Goal: Task Accomplishment & Management: Manage account settings

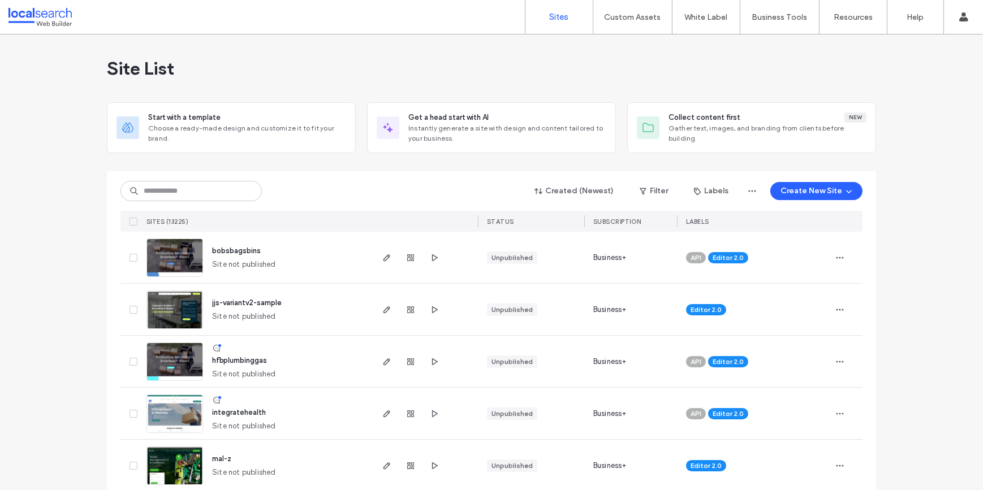
click at [164, 202] on div "Created (Newest) Filter Labels Create New Site SITES (13225) STATUS SUBSCRIPTIO…" at bounding box center [491, 201] width 742 height 60
click at [165, 186] on input at bounding box center [190, 191] width 141 height 20
paste input "********"
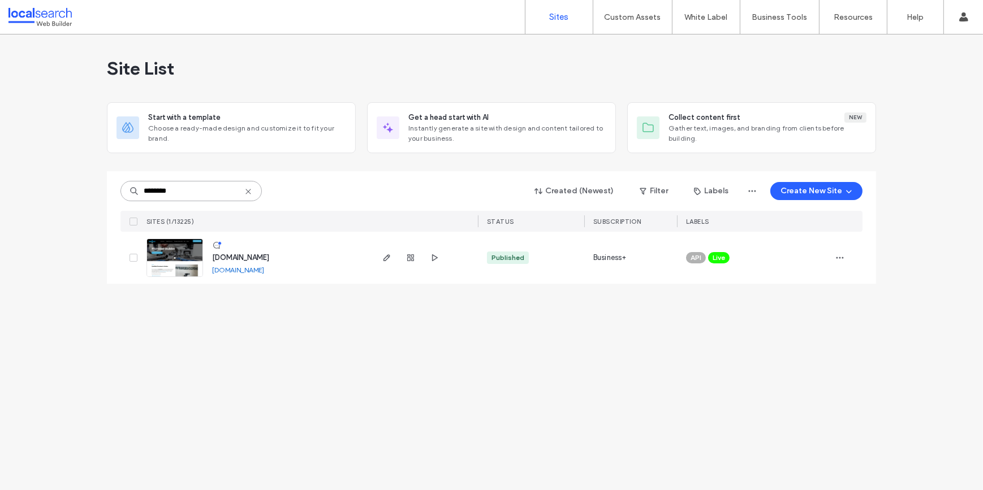
type input "********"
click at [161, 252] on img at bounding box center [174, 277] width 55 height 77
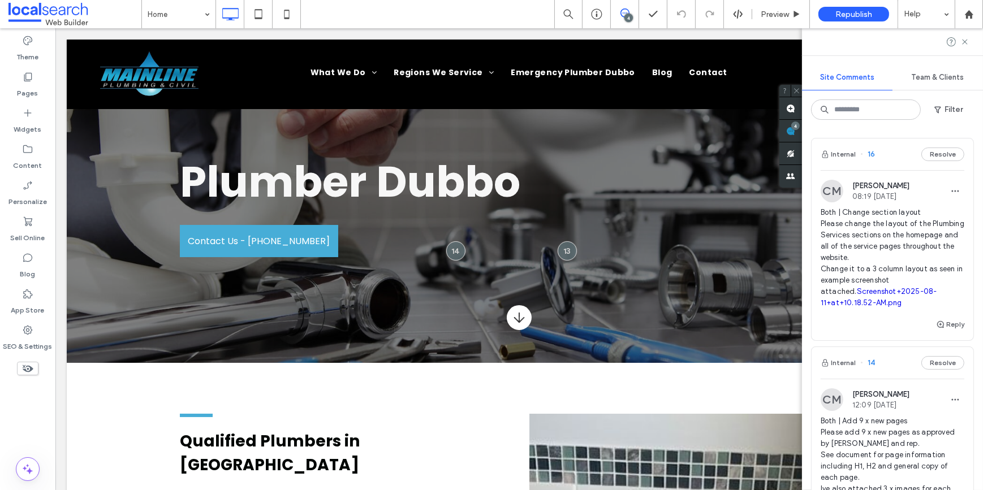
click at [897, 307] on link "Screenshot+2025-08-11+at+10.18.52-AM.png" at bounding box center [878, 297] width 116 height 20
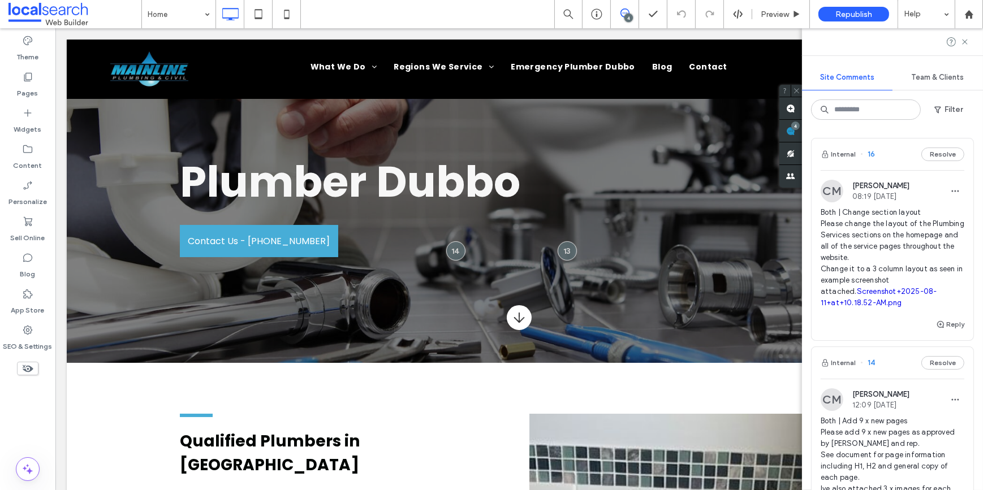
scroll to position [3062, 0]
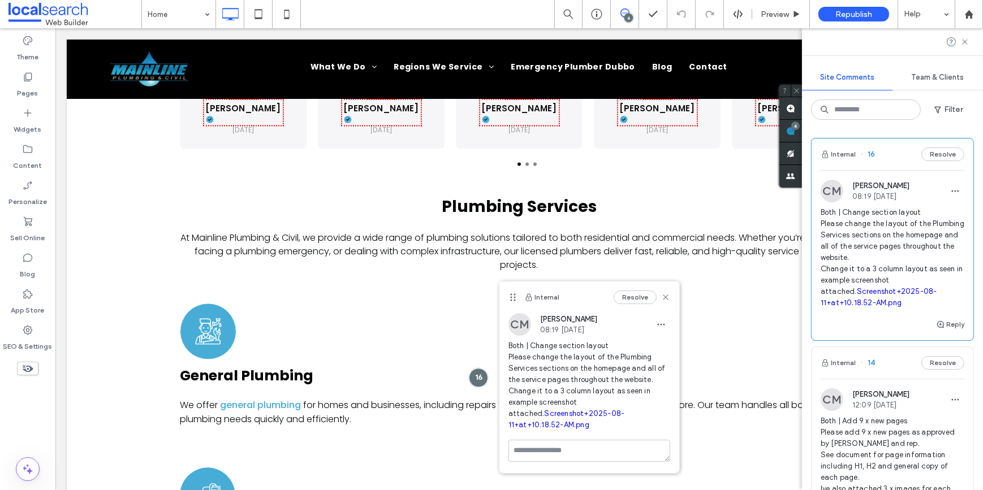
click at [578, 300] on div "Internal Resolve" at bounding box center [589, 298] width 180 height 32
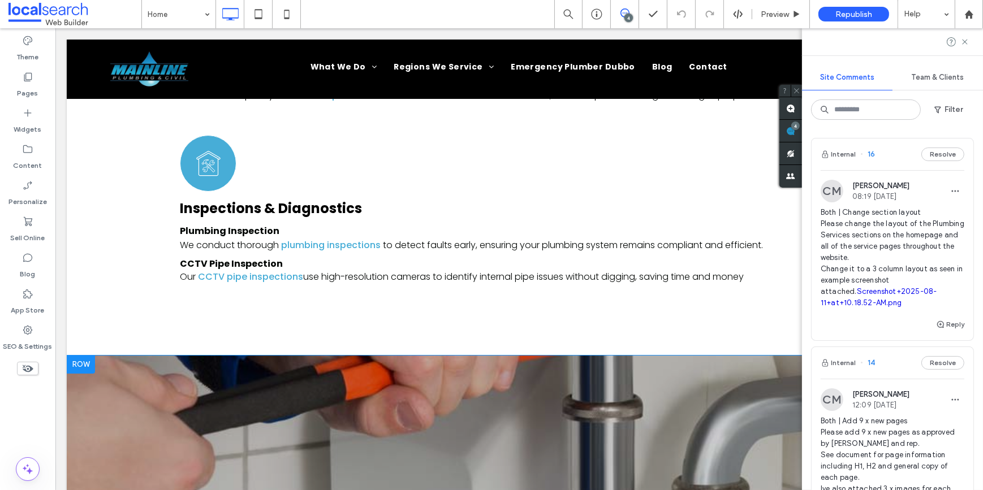
scroll to position [4861, 0]
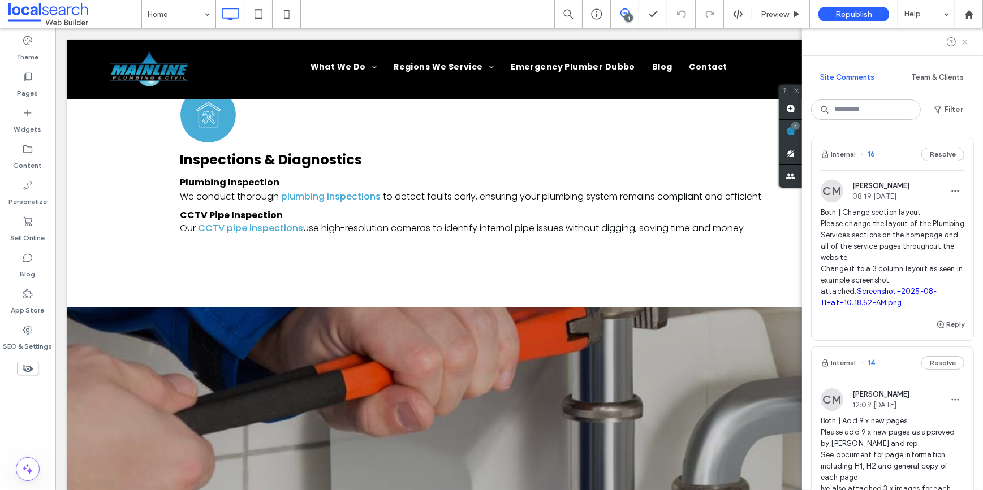
click at [966, 40] on icon at bounding box center [964, 41] width 9 height 9
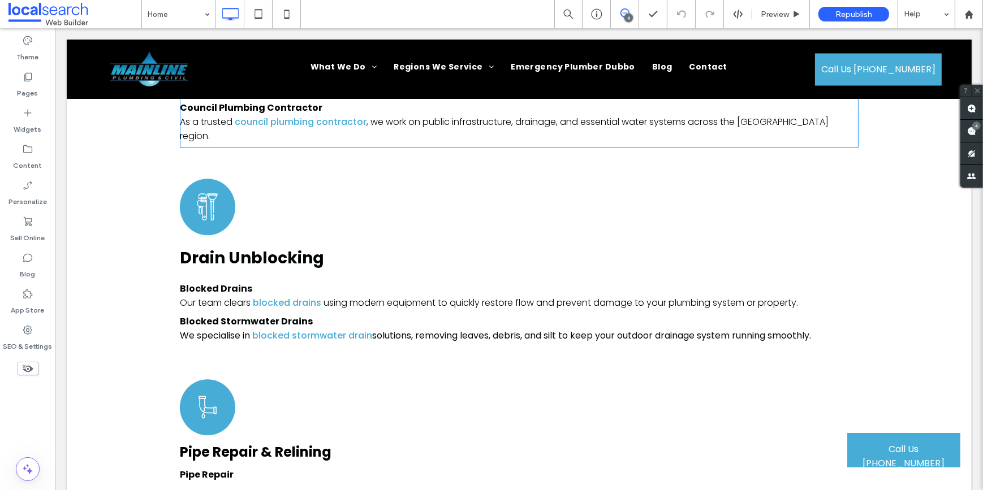
scroll to position [4090, 0]
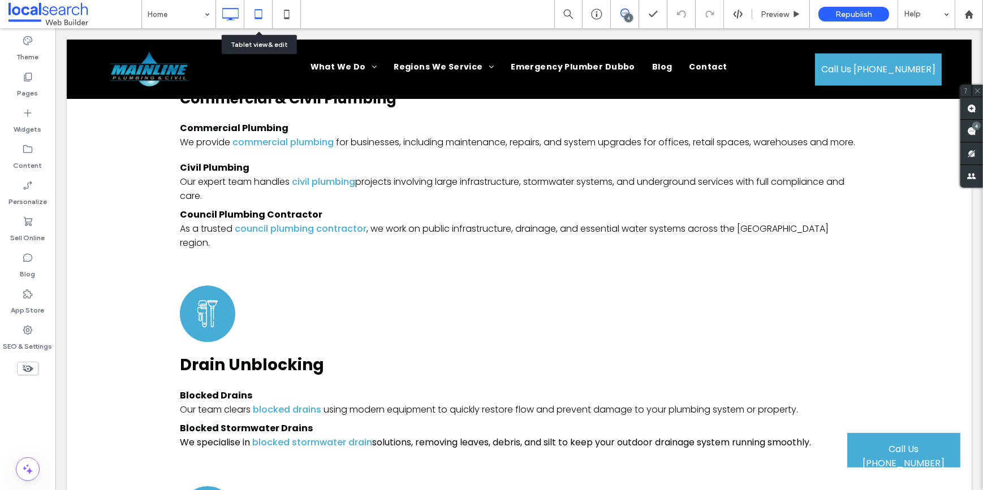
click at [259, 9] on use at bounding box center [257, 14] width 7 height 10
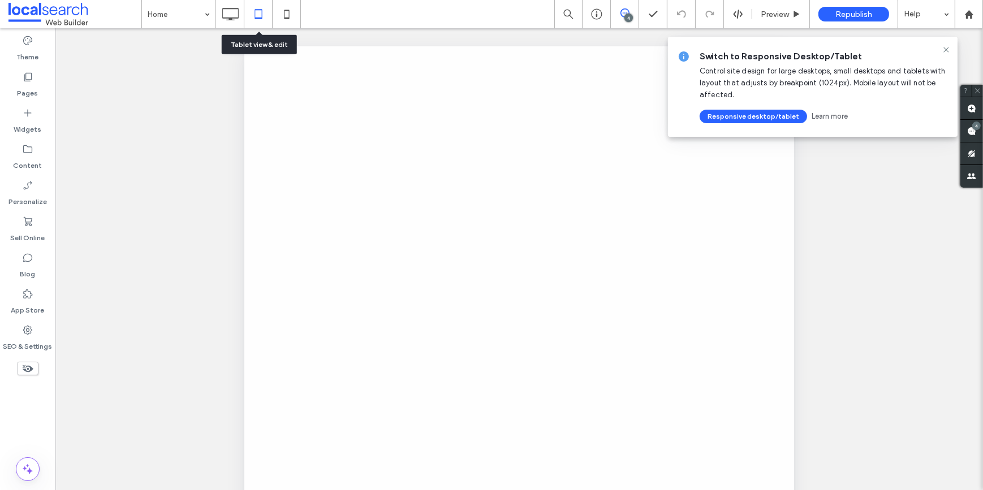
scroll to position [0, 0]
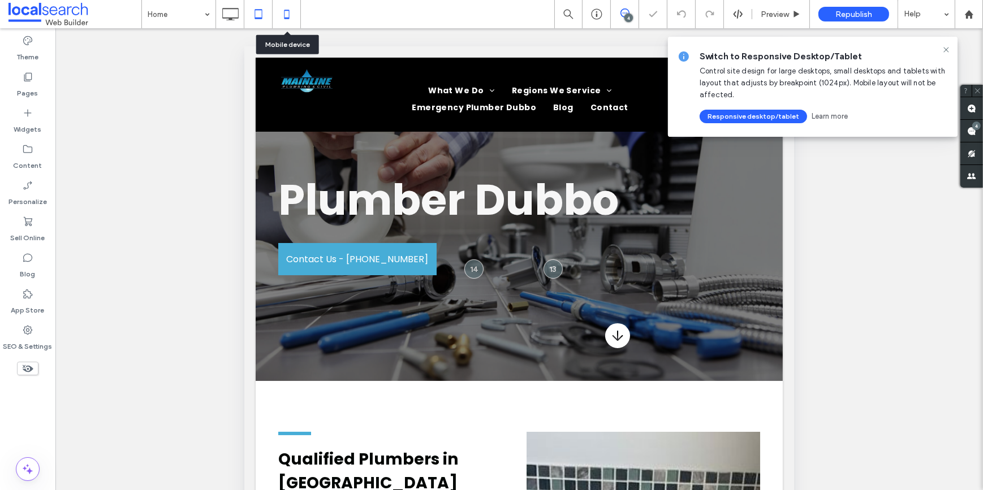
click at [291, 14] on icon at bounding box center [286, 14] width 23 height 23
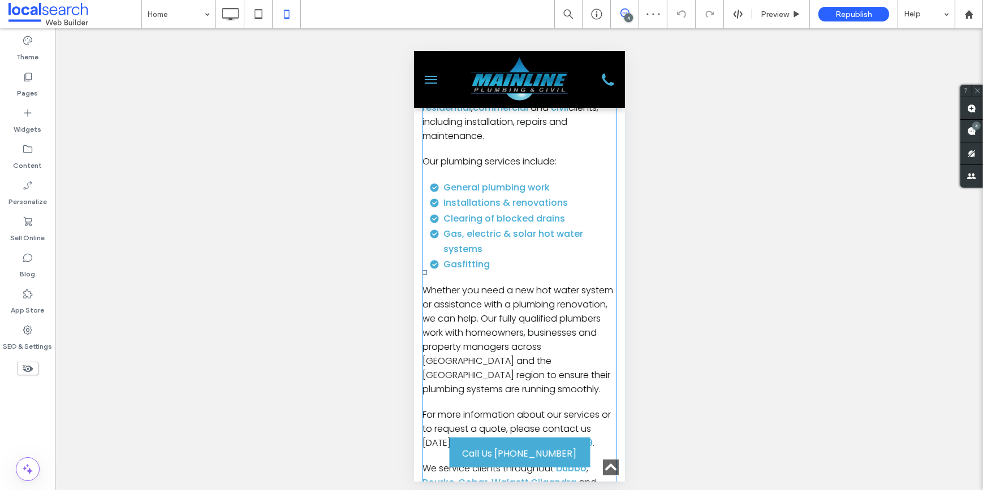
scroll to position [565, 0]
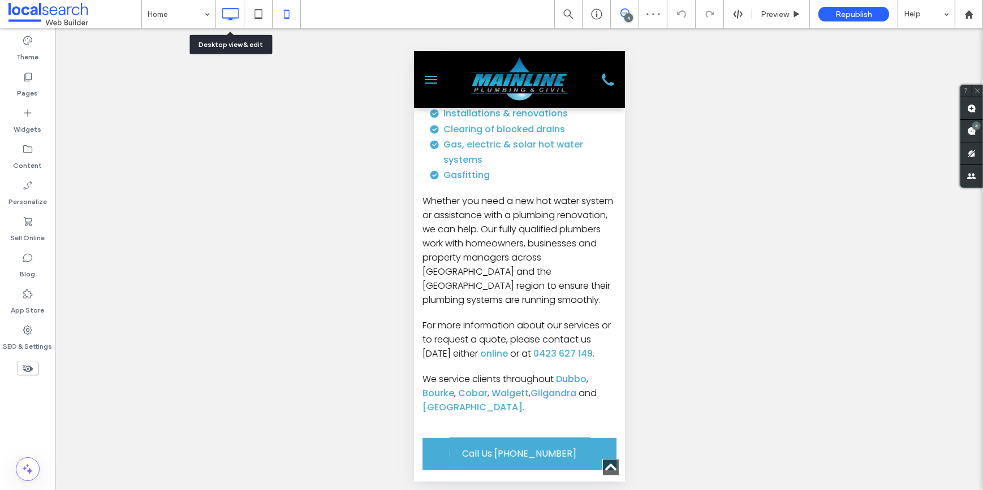
click at [232, 16] on icon at bounding box center [230, 14] width 23 height 23
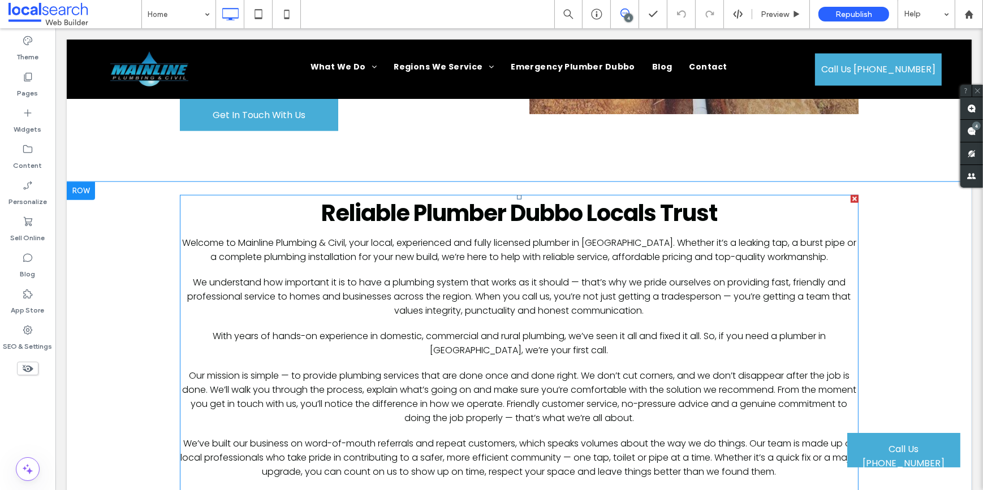
scroll to position [1798, 0]
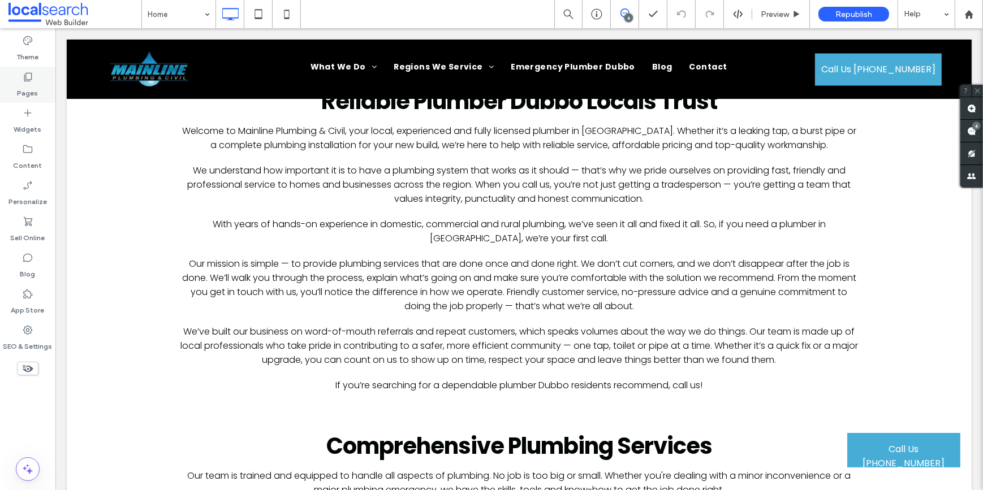
click at [40, 81] on div "Pages" at bounding box center [27, 85] width 55 height 36
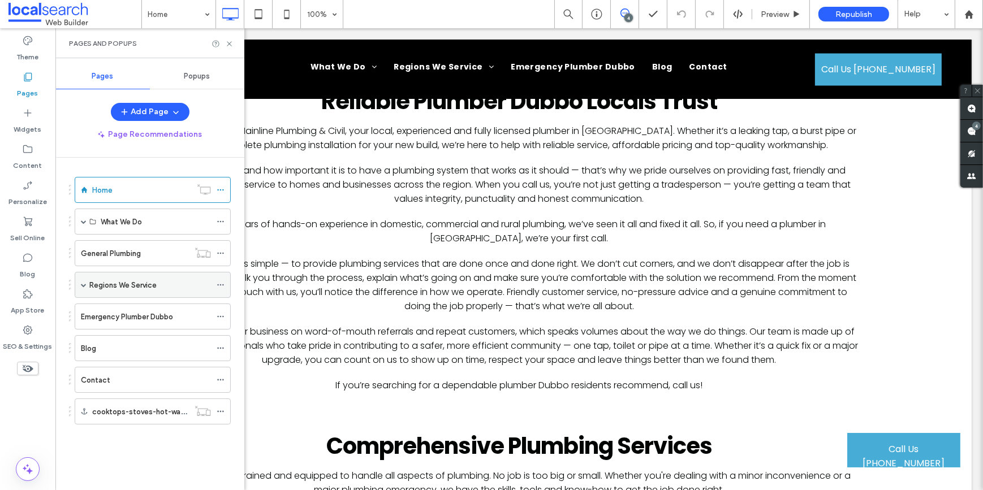
click at [84, 282] on span at bounding box center [84, 285] width 6 height 6
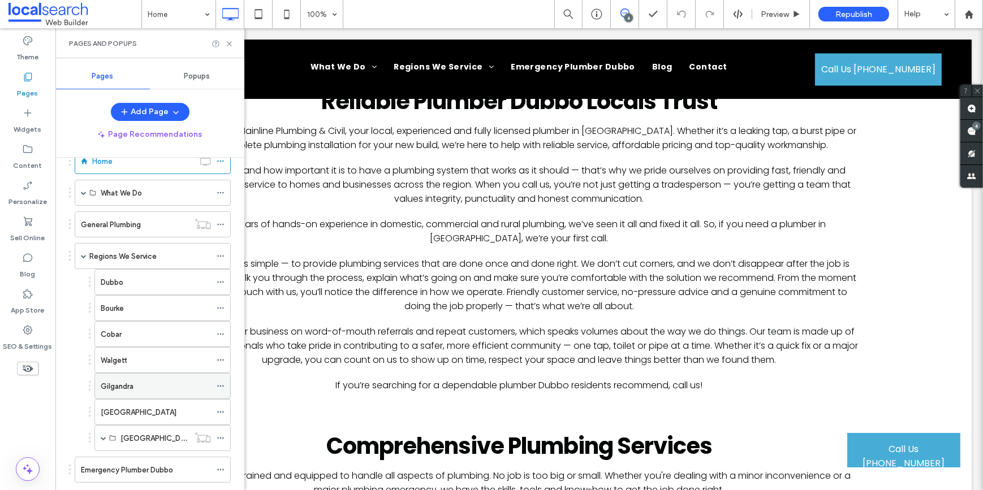
scroll to position [51, 0]
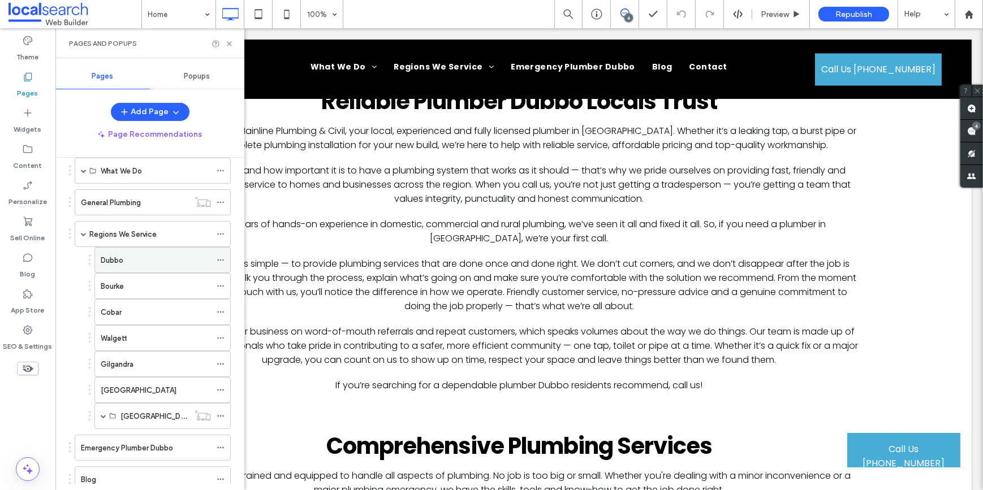
click at [130, 257] on div "Dubbo" at bounding box center [156, 260] width 110 height 12
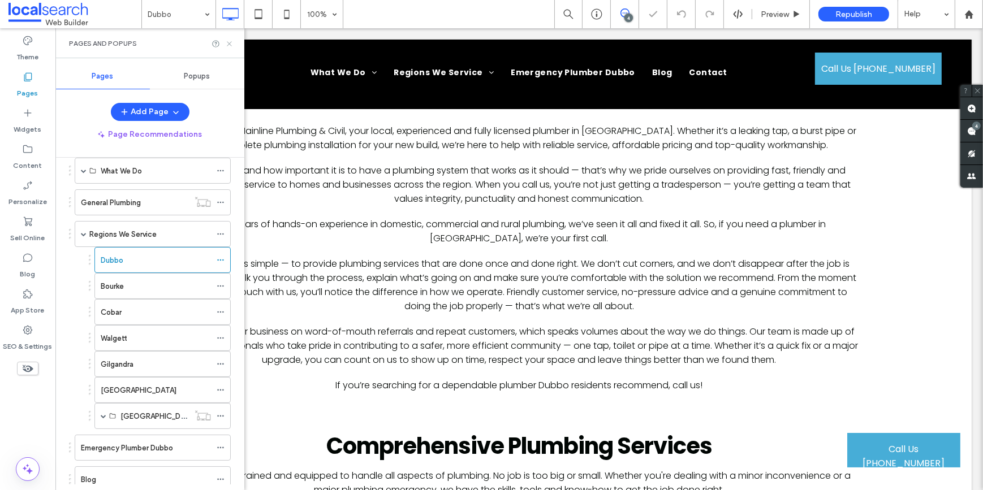
click at [230, 44] on use at bounding box center [229, 43] width 5 height 5
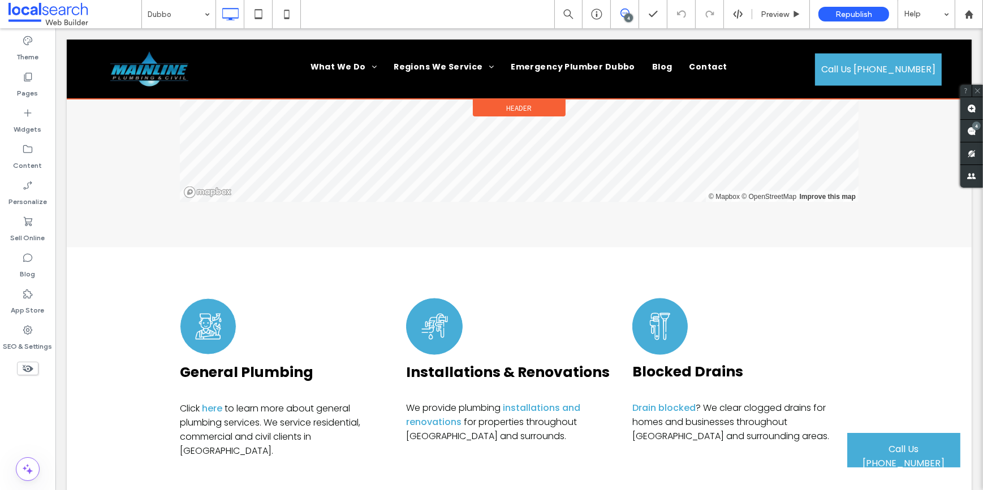
scroll to position [2107, 0]
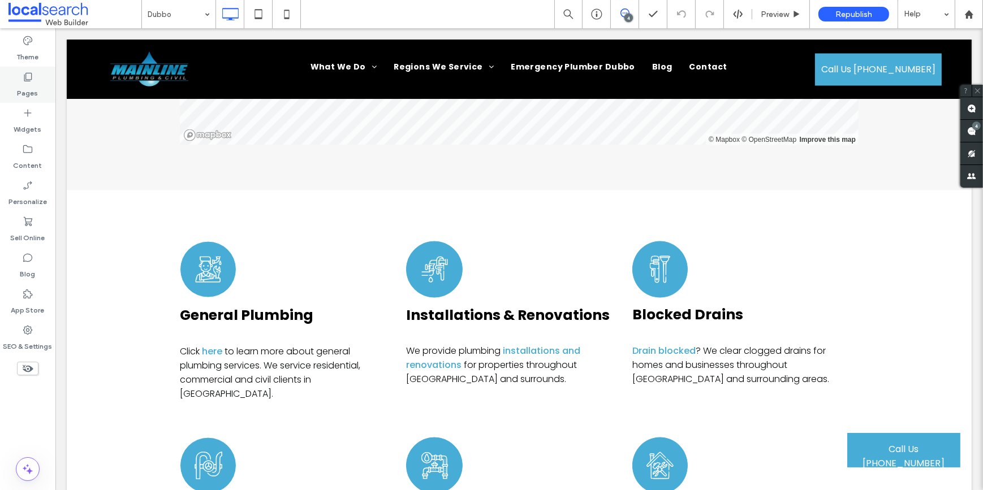
click at [37, 79] on div "Pages" at bounding box center [27, 85] width 55 height 36
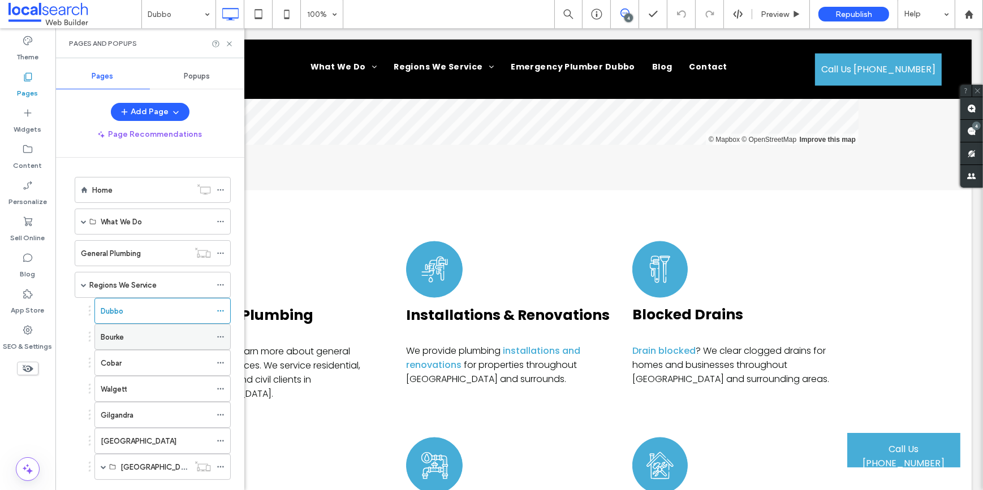
click at [107, 341] on label "Bourke" at bounding box center [112, 337] width 23 height 20
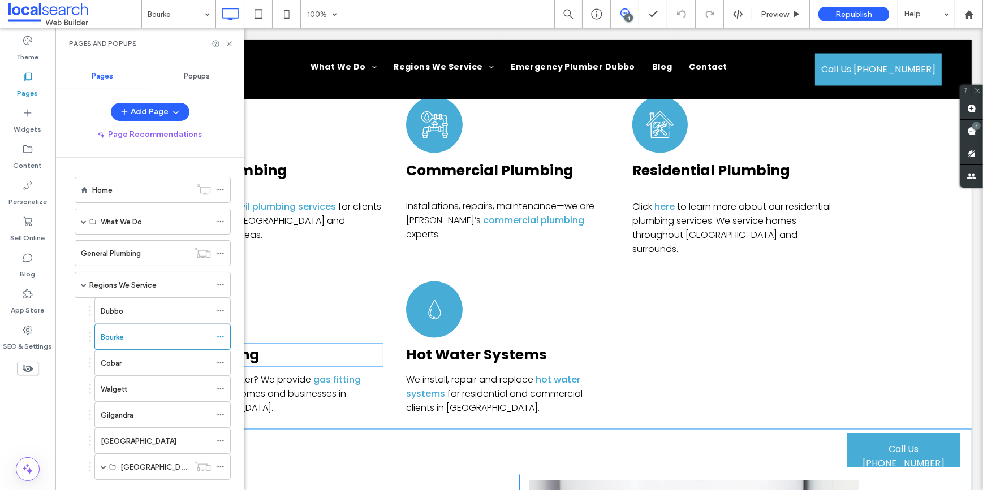
scroll to position [2364, 0]
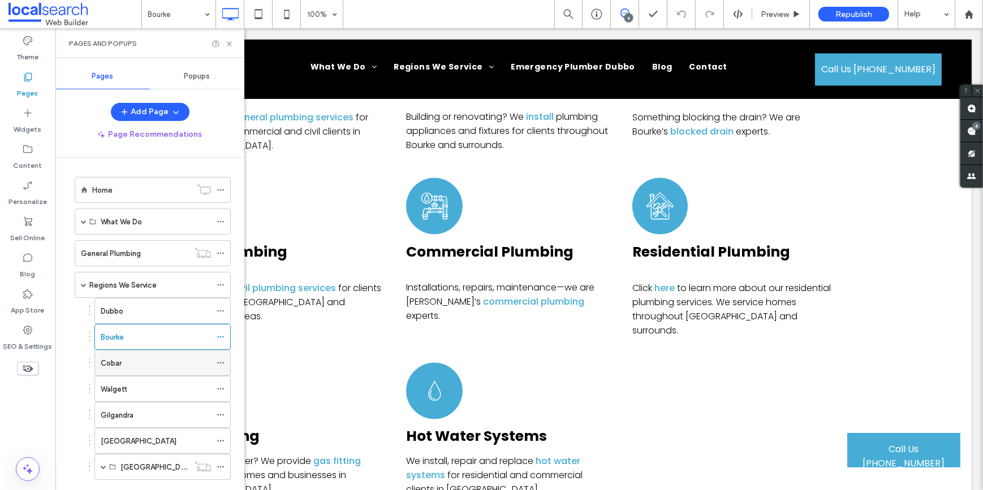
click at [122, 362] on div "Cobar" at bounding box center [156, 363] width 110 height 12
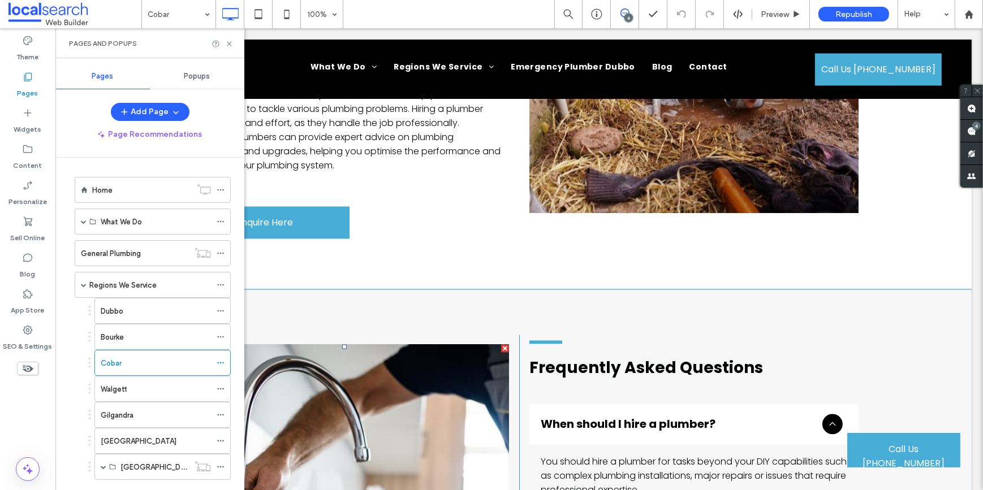
scroll to position [2981, 0]
click at [149, 388] on div "Walgett" at bounding box center [156, 389] width 110 height 12
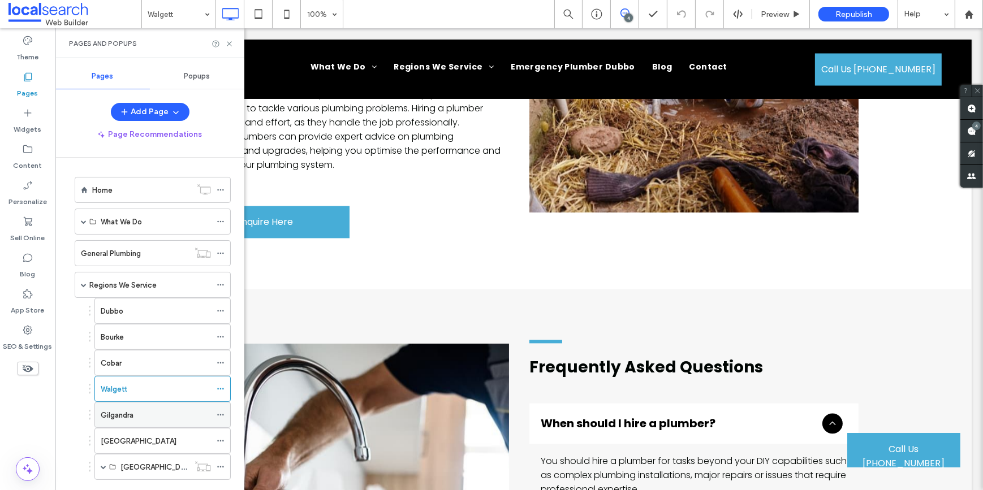
click at [160, 418] on div "Gilgandra" at bounding box center [156, 415] width 110 height 12
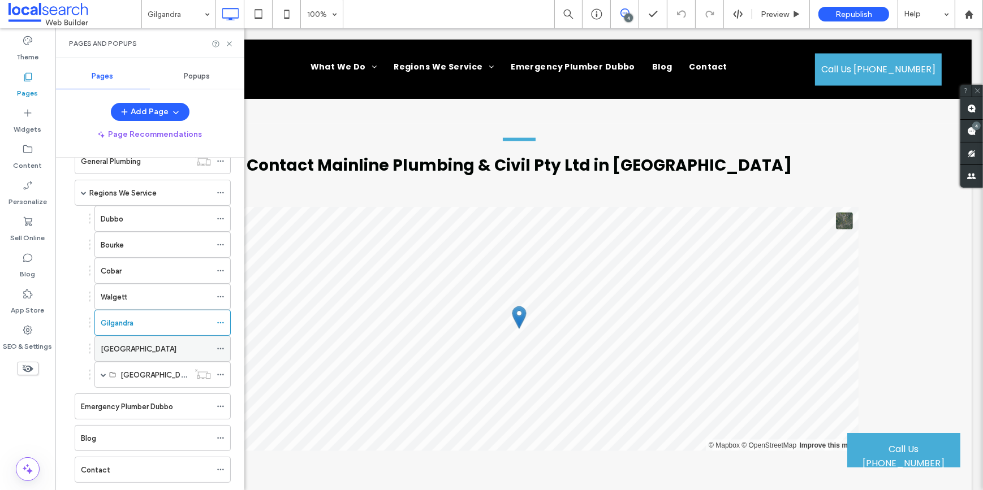
scroll to position [148, 0]
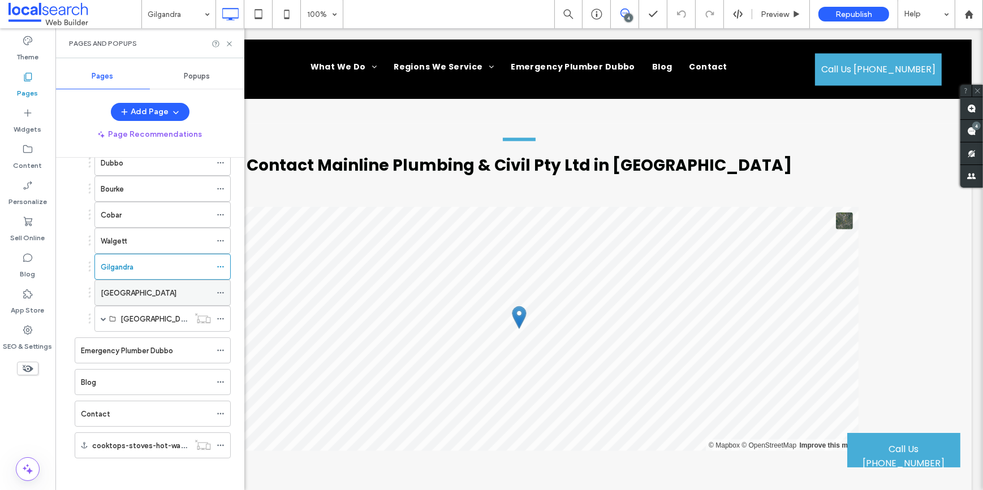
click at [133, 288] on label "[GEOGRAPHIC_DATA]" at bounding box center [139, 293] width 76 height 20
click at [103, 318] on span at bounding box center [104, 319] width 6 height 6
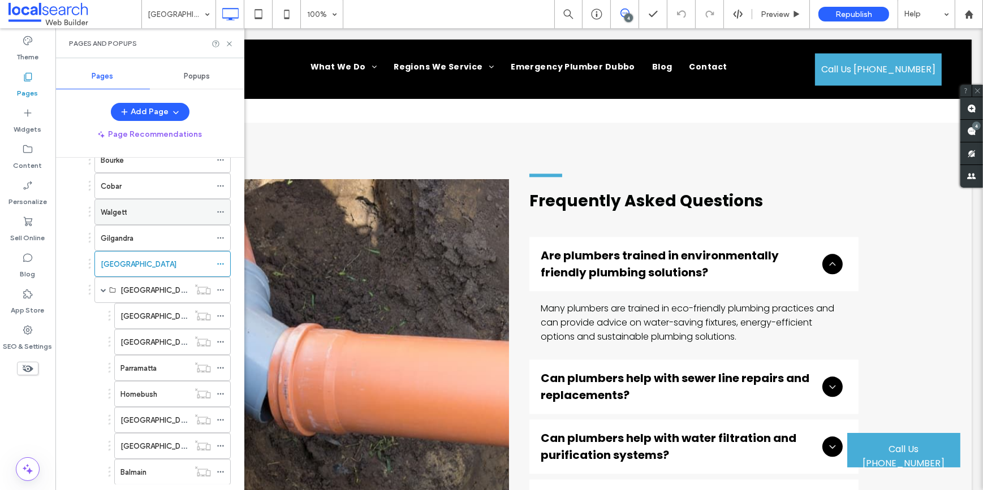
scroll to position [200, 0]
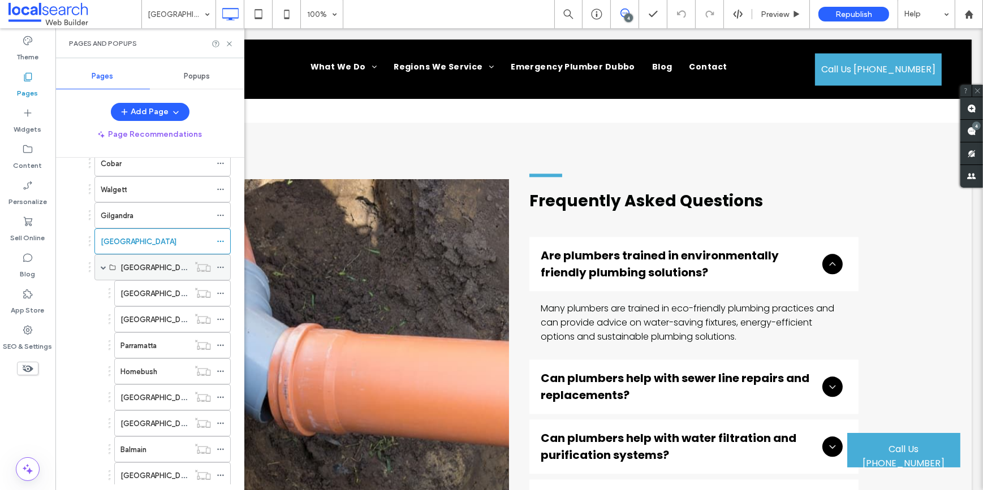
click at [149, 263] on label "[GEOGRAPHIC_DATA] & Surrounds" at bounding box center [179, 268] width 118 height 20
click at [137, 267] on label "[GEOGRAPHIC_DATA] & Surrounds" at bounding box center [179, 268] width 118 height 20
click at [133, 289] on label "[GEOGRAPHIC_DATA]" at bounding box center [158, 294] width 76 height 20
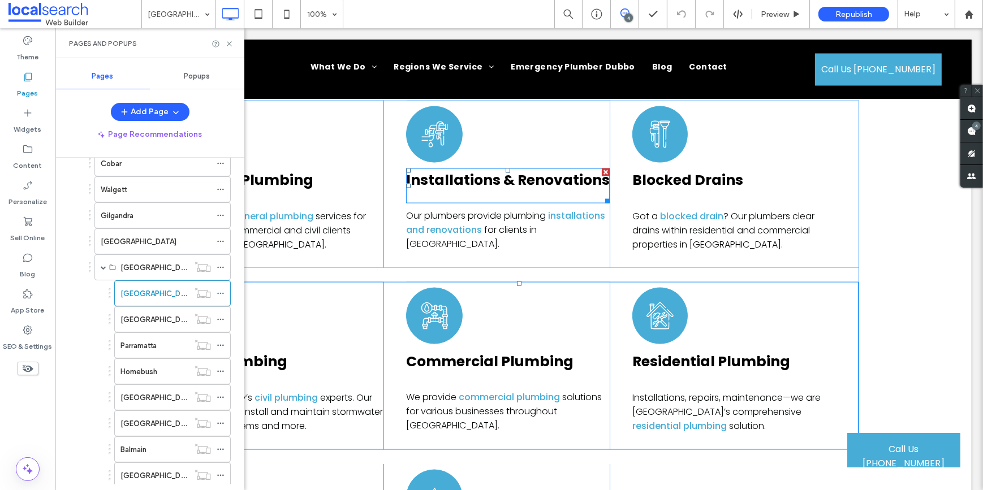
scroll to position [2210, 0]
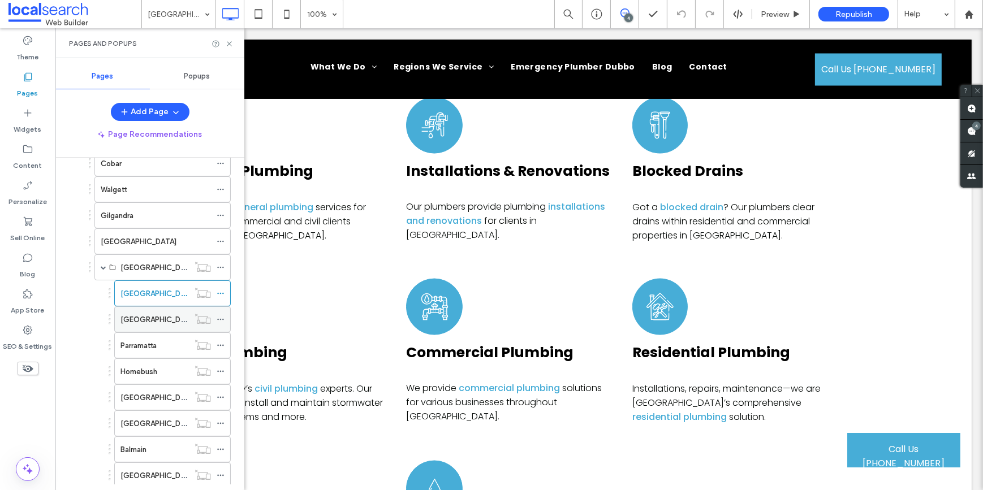
click at [155, 317] on div "[GEOGRAPHIC_DATA]" at bounding box center [154, 320] width 68 height 12
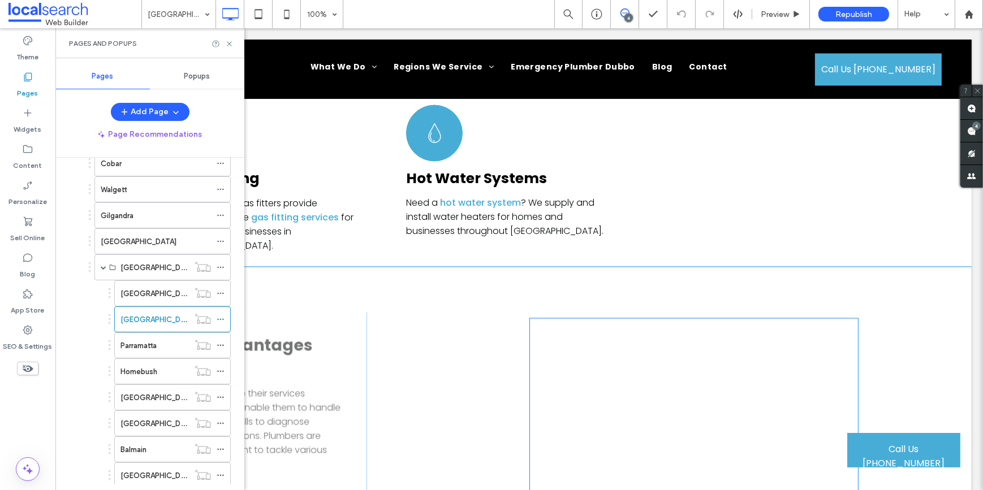
scroll to position [2672, 0]
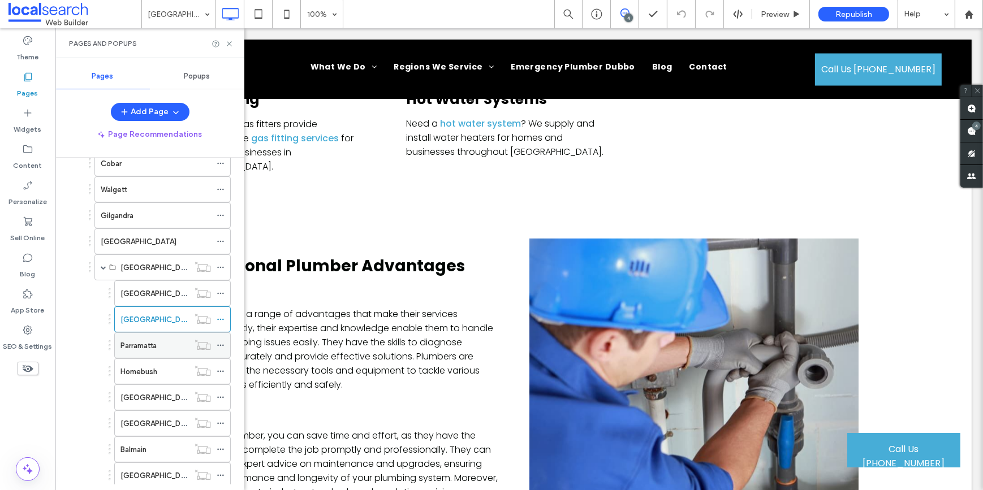
click at [161, 345] on div "Parramatta" at bounding box center [154, 346] width 68 height 12
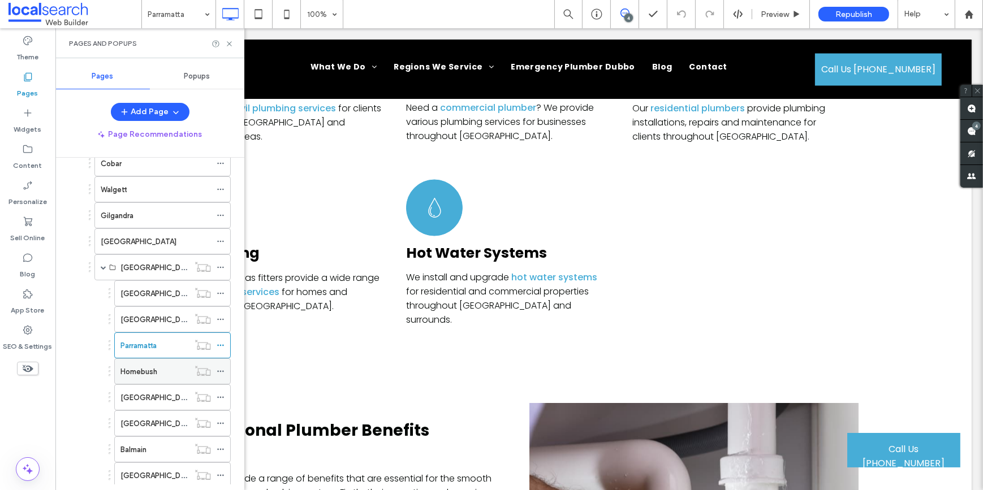
click at [146, 367] on label "Homebush" at bounding box center [138, 372] width 37 height 20
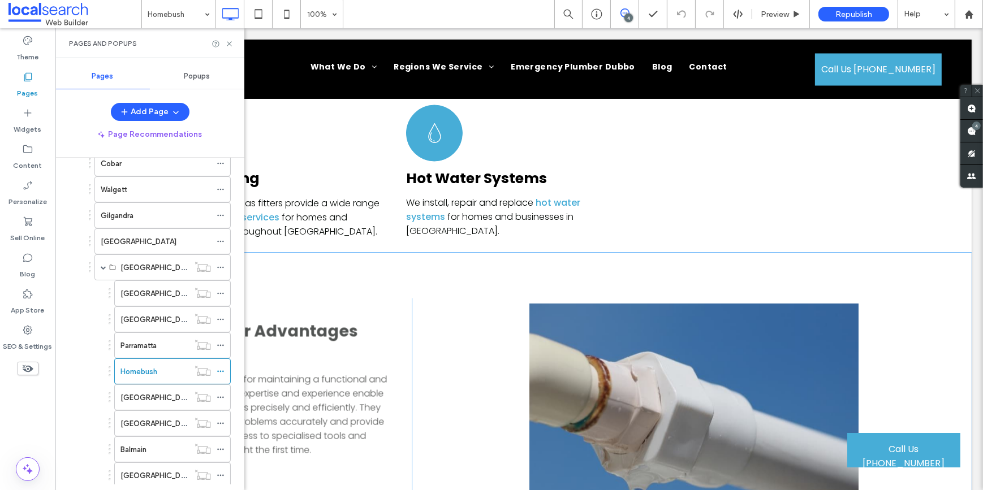
scroll to position [2621, 0]
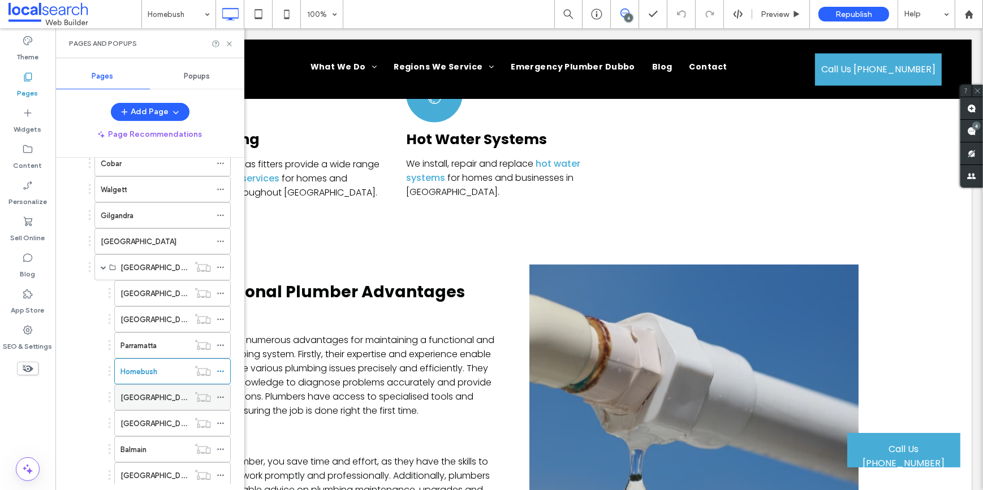
click at [153, 388] on div "[GEOGRAPHIC_DATA]" at bounding box center [154, 397] width 68 height 25
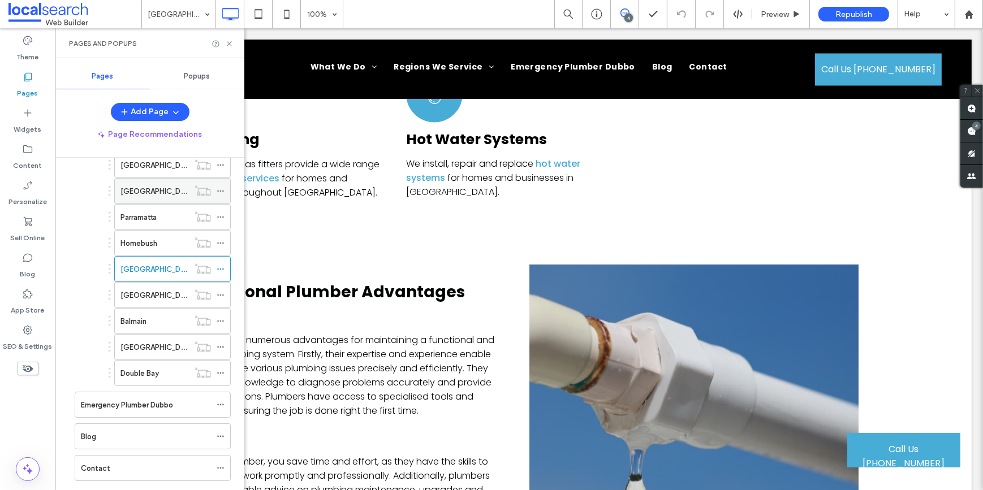
scroll to position [381, 0]
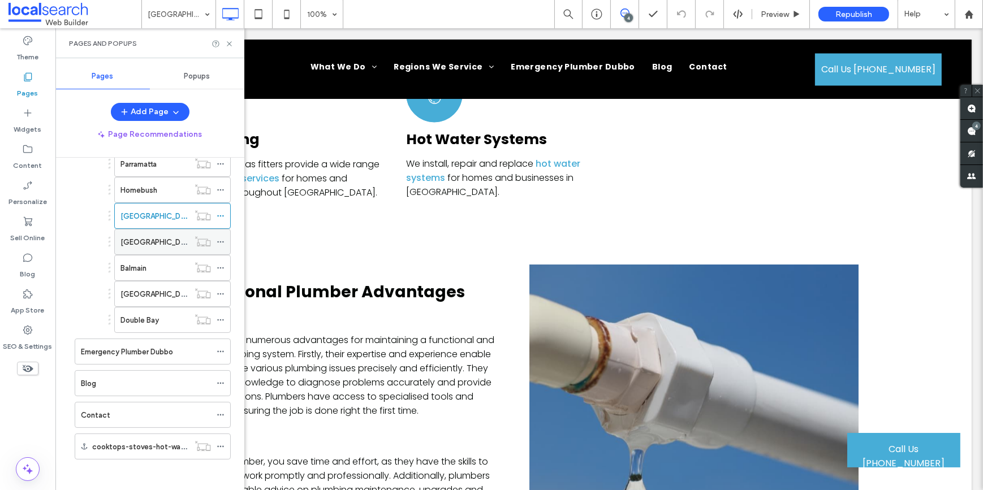
click at [138, 237] on label "[GEOGRAPHIC_DATA]" at bounding box center [158, 242] width 76 height 20
click at [136, 268] on label "Balmain" at bounding box center [133, 268] width 26 height 20
click at [136, 297] on div "[GEOGRAPHIC_DATA]" at bounding box center [154, 294] width 68 height 25
click at [152, 317] on label "Double Bay" at bounding box center [139, 320] width 38 height 20
click at [146, 354] on label "Emergency Plumber Dubbo" at bounding box center [127, 352] width 92 height 20
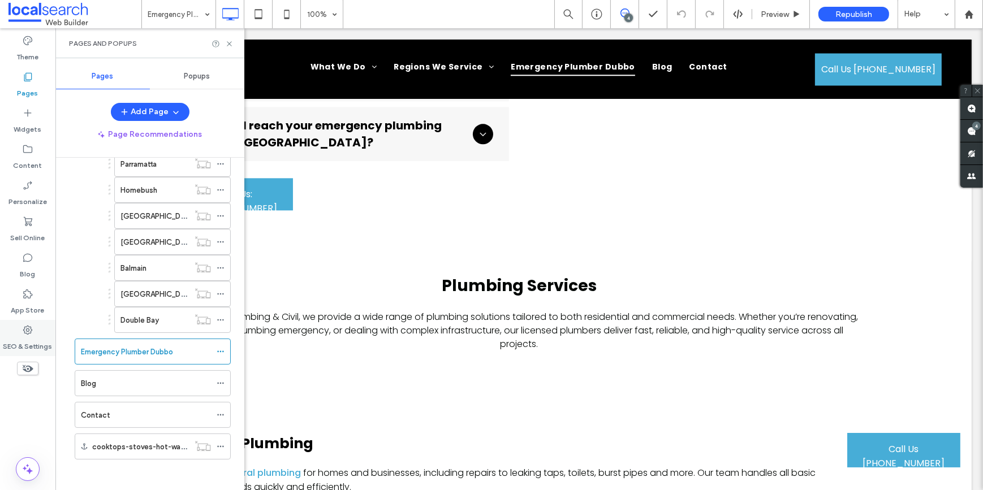
scroll to position [3495, 0]
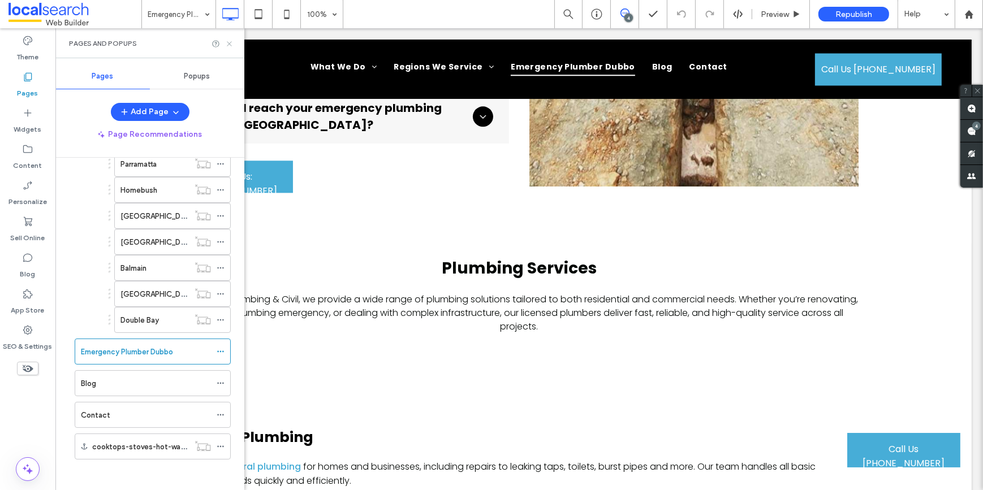
click at [228, 42] on use at bounding box center [229, 43] width 5 height 5
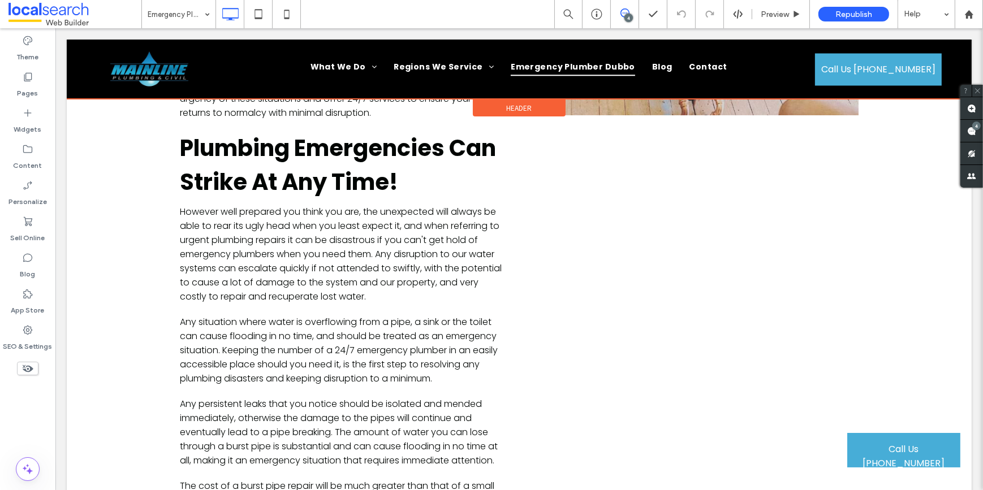
scroll to position [668, 0]
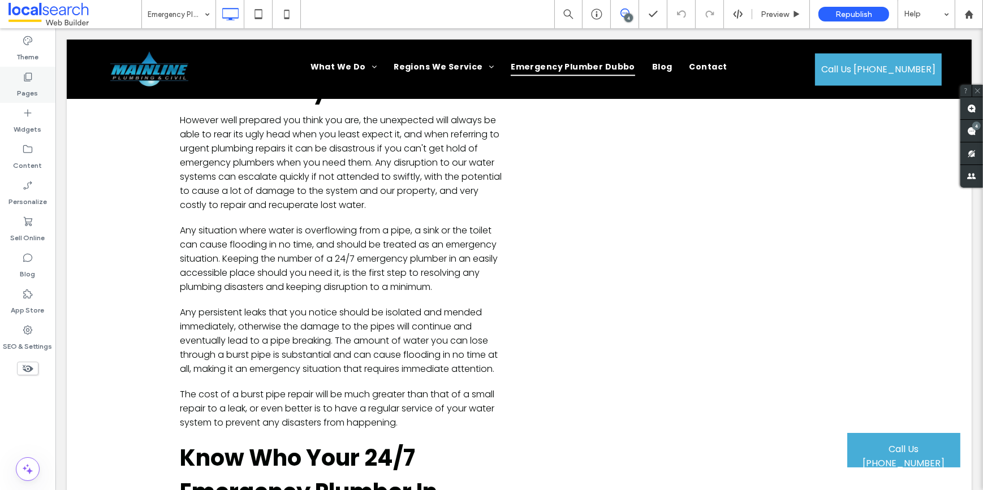
click at [46, 73] on div "Pages" at bounding box center [27, 85] width 55 height 36
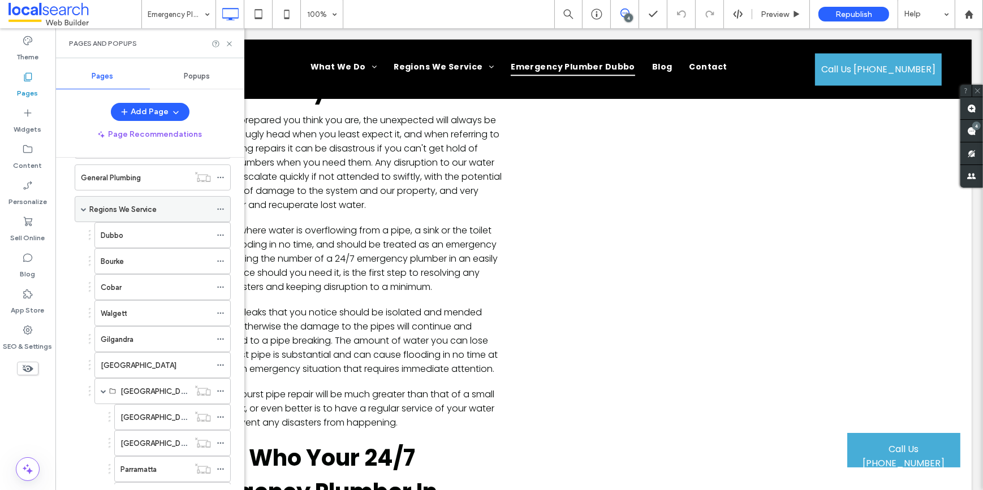
scroll to position [51, 0]
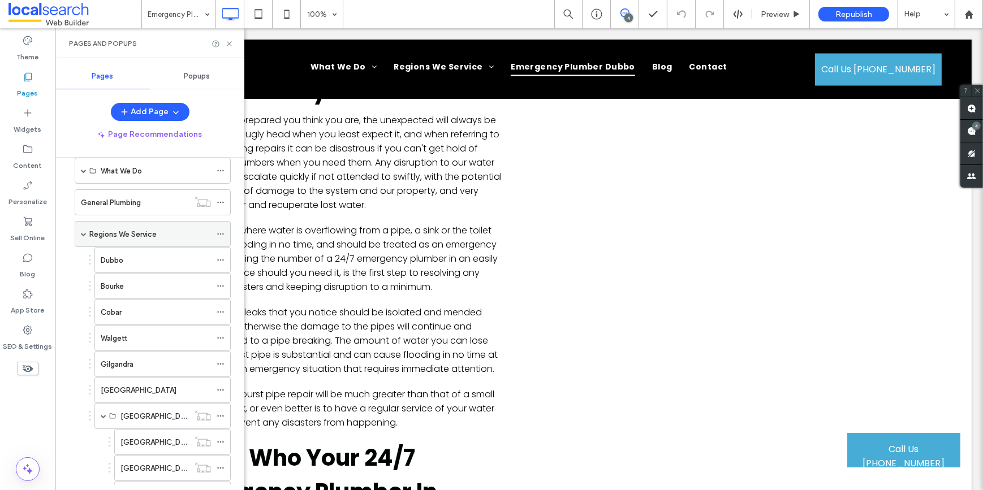
click at [83, 232] on span at bounding box center [84, 234] width 6 height 6
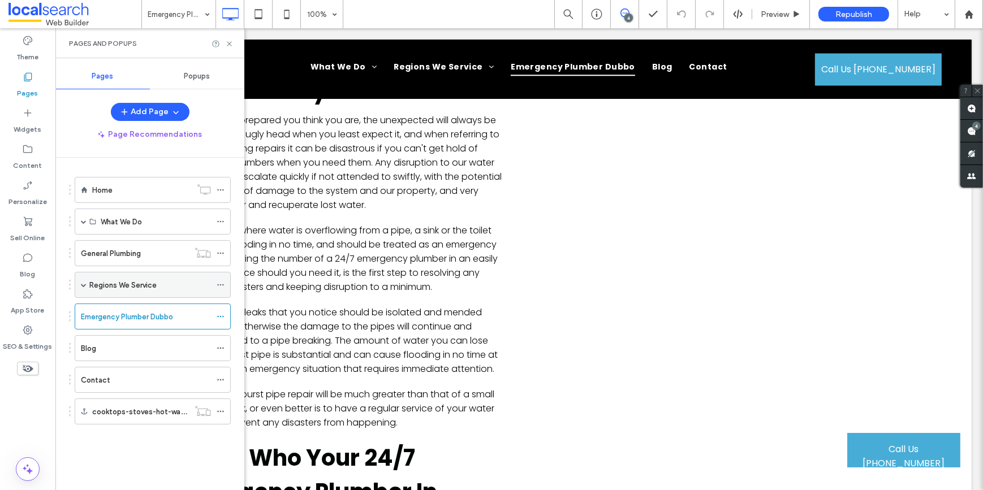
scroll to position [0, 0]
click at [103, 283] on label "Regions We Service" at bounding box center [122, 285] width 67 height 20
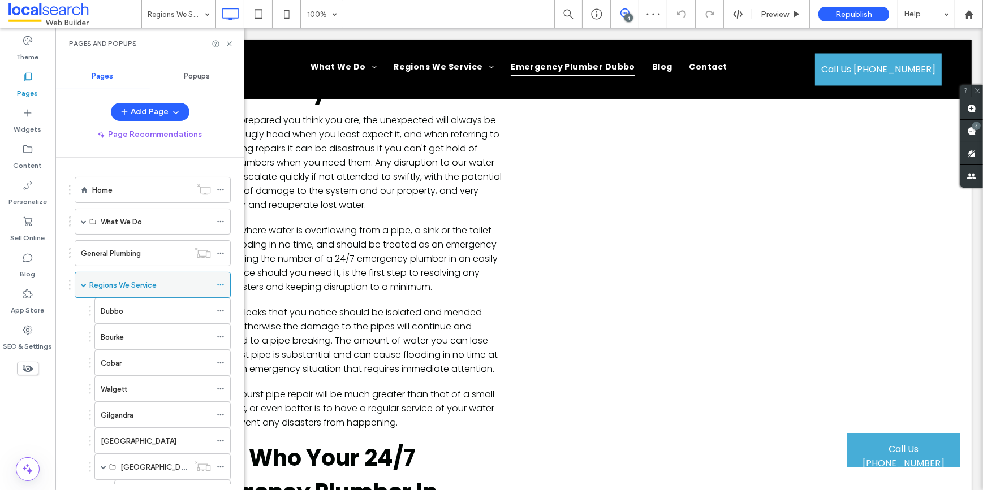
click at [84, 282] on span at bounding box center [84, 285] width 6 height 6
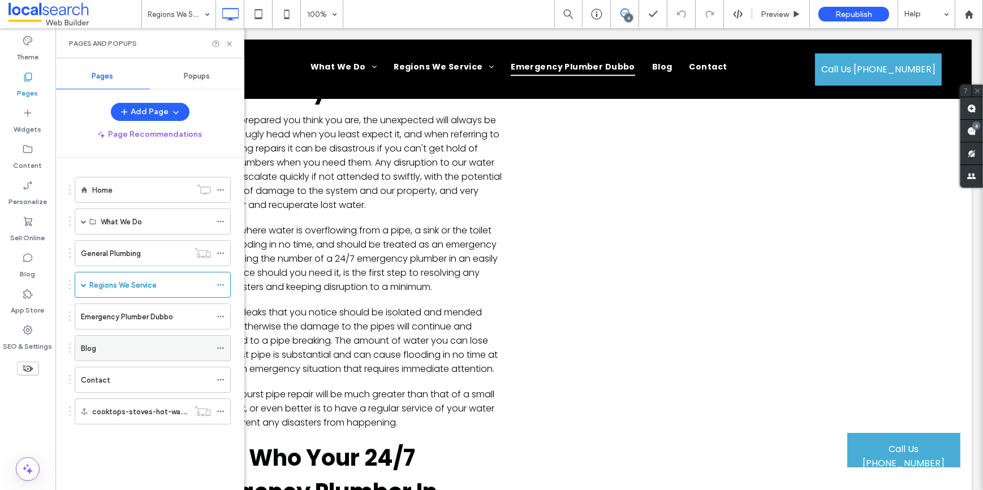
click at [97, 349] on div "Blog" at bounding box center [146, 349] width 130 height 12
click at [108, 379] on label "Contact" at bounding box center [95, 380] width 29 height 20
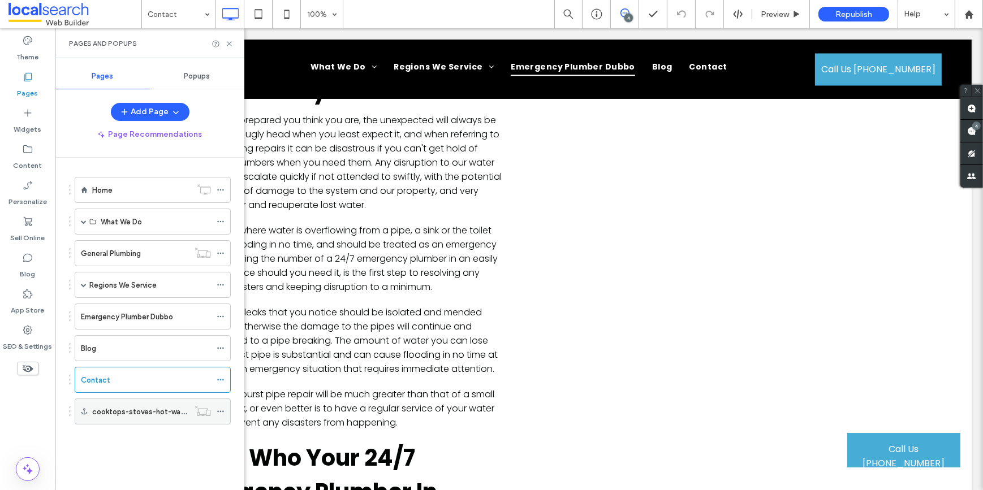
click at [127, 416] on label "cooktops-stoves-hot-water-systems" at bounding box center [158, 412] width 132 height 20
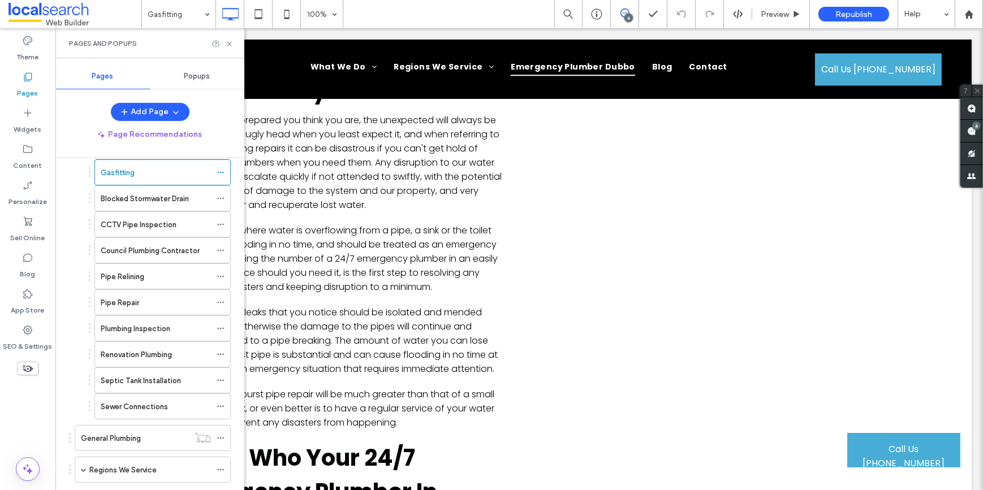
scroll to position [227, 0]
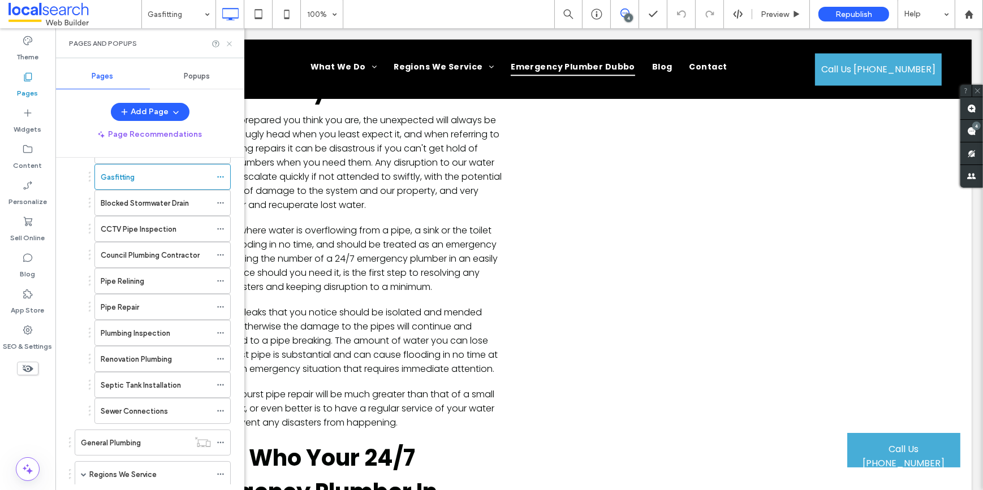
click at [232, 45] on icon at bounding box center [229, 44] width 8 height 8
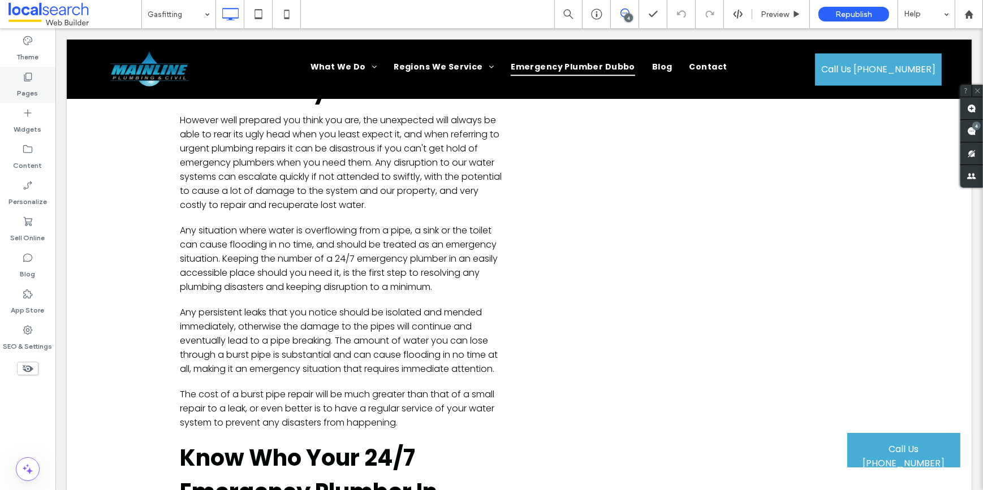
click at [33, 81] on div "Pages" at bounding box center [27, 85] width 55 height 36
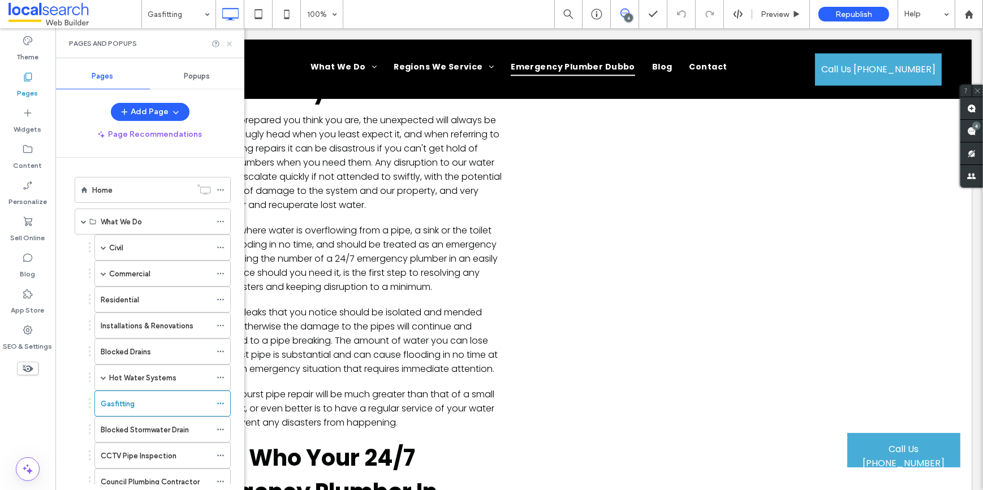
click at [229, 45] on icon at bounding box center [229, 44] width 8 height 8
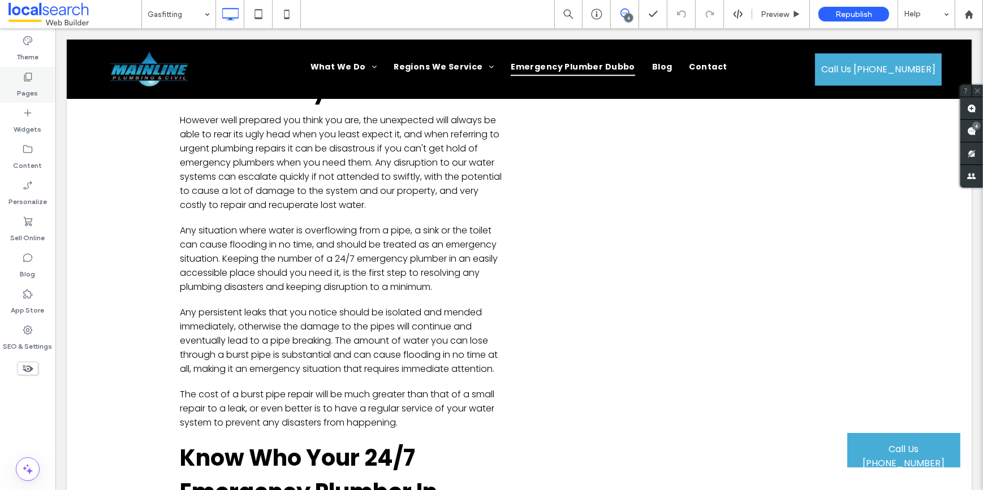
click at [41, 90] on div "Pages" at bounding box center [27, 85] width 55 height 36
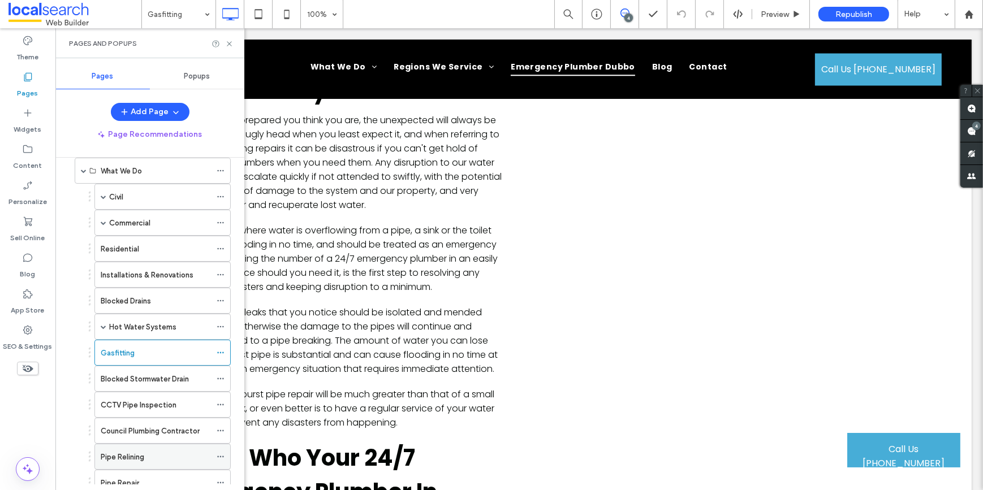
scroll to position [0, 0]
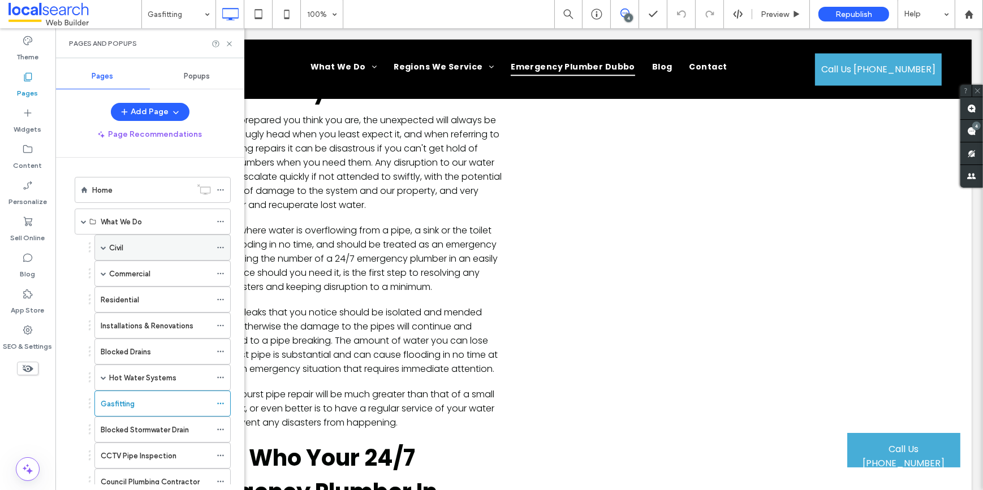
click at [135, 240] on div "Civil" at bounding box center [160, 247] width 102 height 25
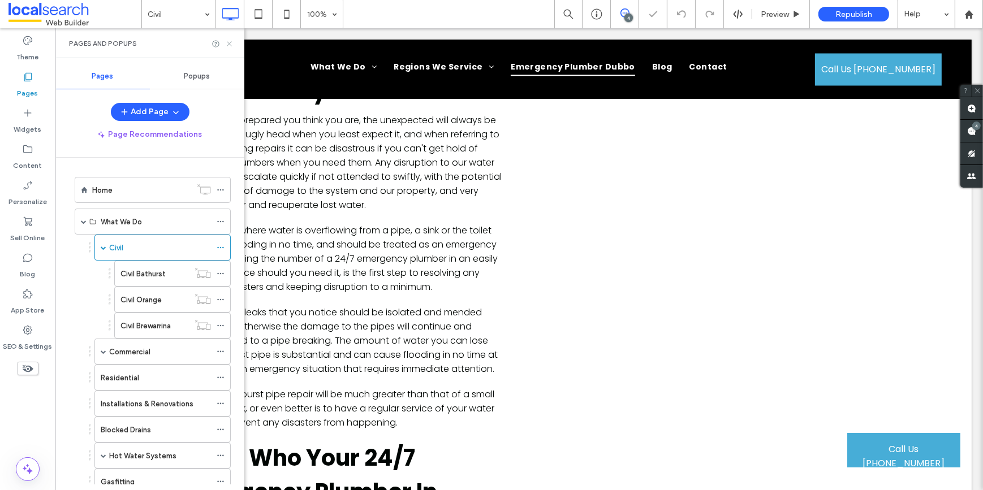
click at [228, 42] on icon at bounding box center [229, 44] width 8 height 8
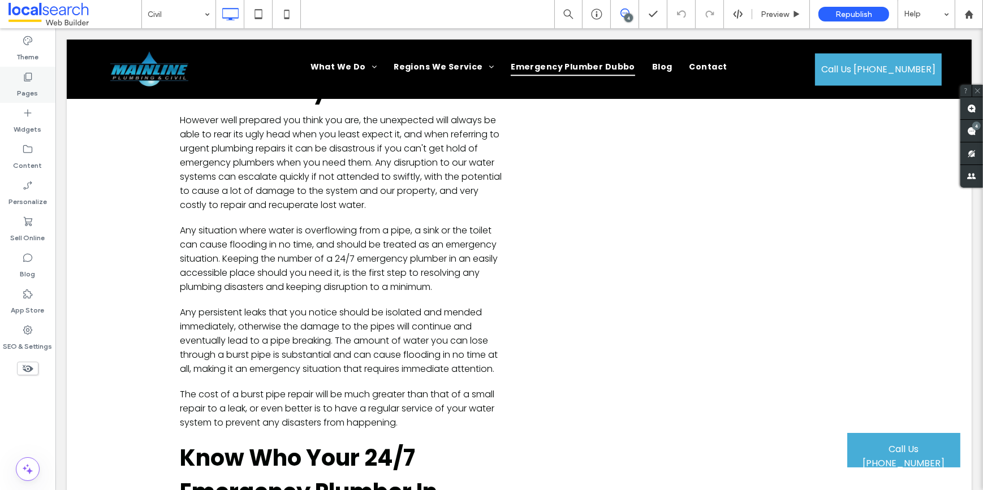
click at [44, 83] on div "Pages" at bounding box center [27, 85] width 55 height 36
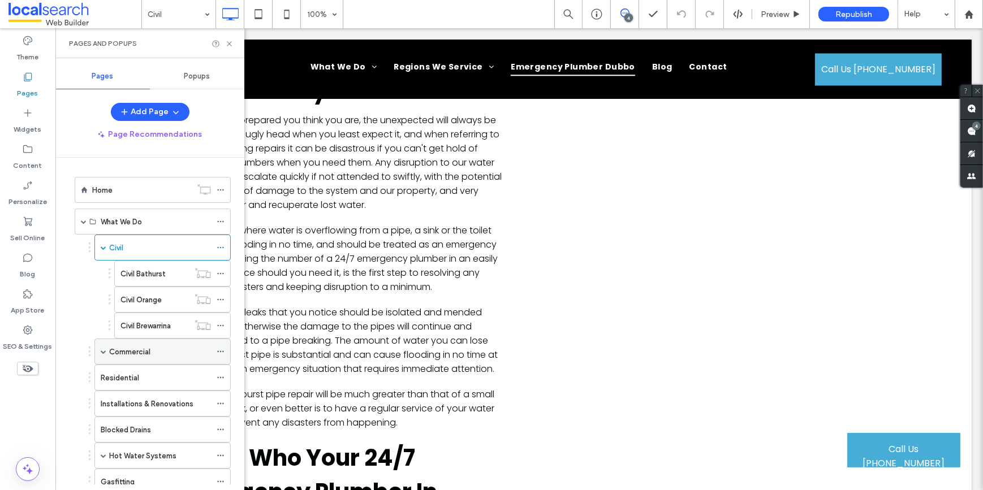
click at [135, 350] on label "Commercial" at bounding box center [129, 352] width 41 height 20
click at [228, 45] on icon at bounding box center [229, 44] width 8 height 8
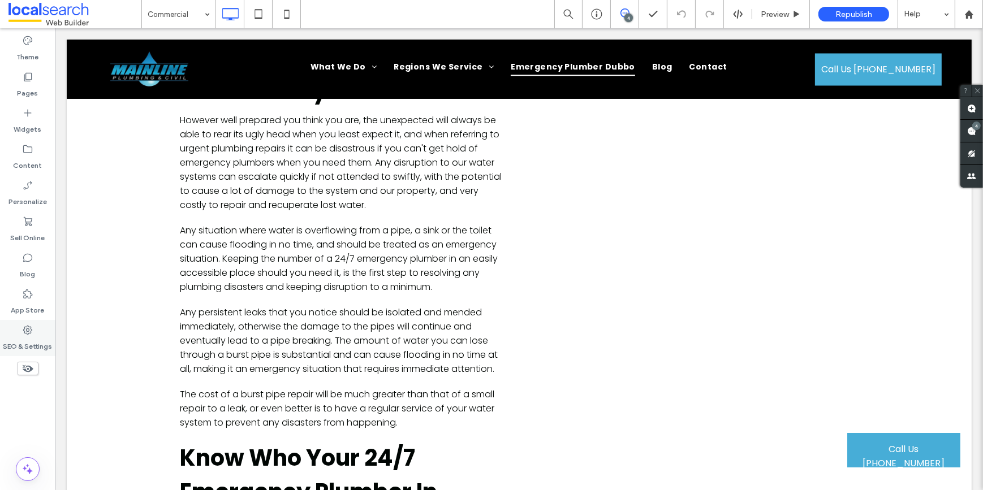
click at [23, 339] on label "SEO & Settings" at bounding box center [27, 344] width 49 height 16
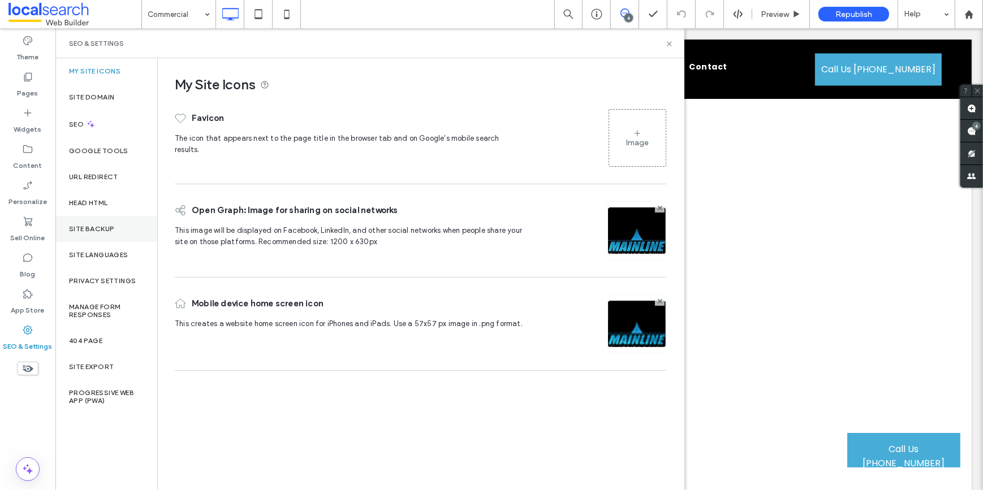
click at [83, 226] on label "Site Backup" at bounding box center [91, 229] width 45 height 8
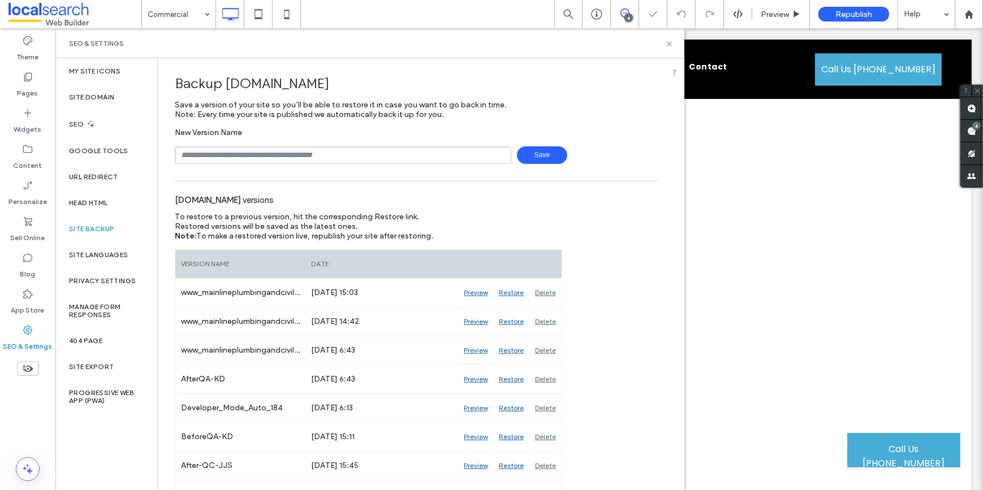
click at [237, 153] on input "text" at bounding box center [343, 155] width 336 height 18
type input "******"
click at [531, 154] on span "Save" at bounding box center [542, 155] width 50 height 18
click at [668, 45] on use at bounding box center [669, 43] width 5 height 5
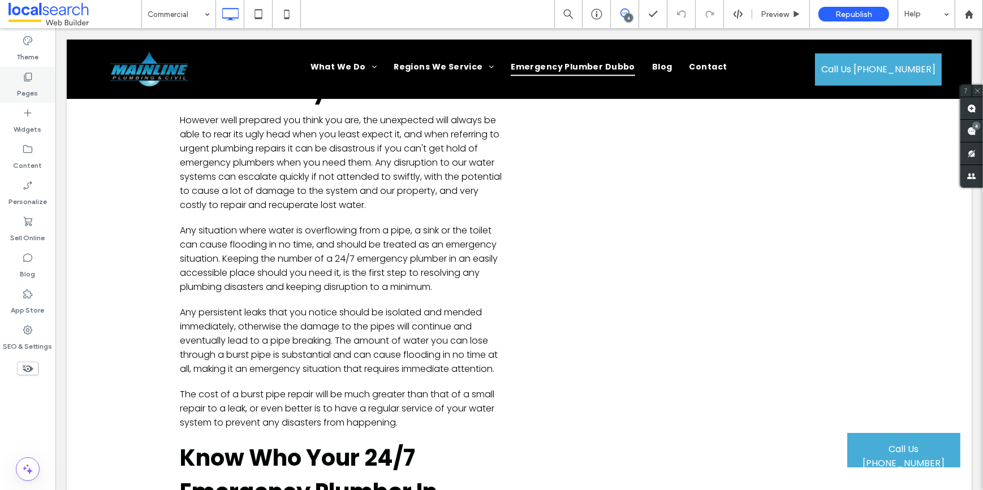
drag, startPoint x: 35, startPoint y: 79, endPoint x: 39, endPoint y: 84, distance: 6.4
click at [35, 79] on div "Pages" at bounding box center [27, 85] width 55 height 36
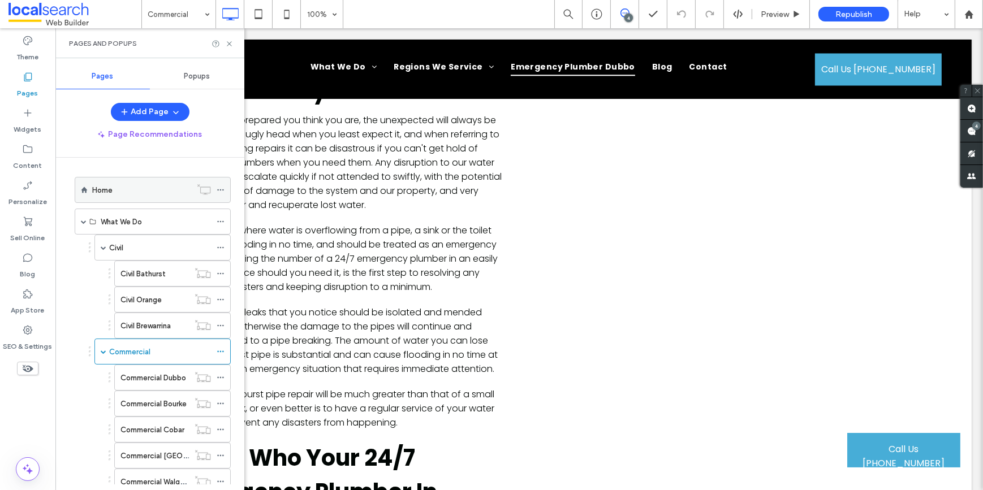
click at [98, 183] on label "Home" at bounding box center [102, 190] width 20 height 20
click at [230, 45] on icon at bounding box center [229, 44] width 8 height 8
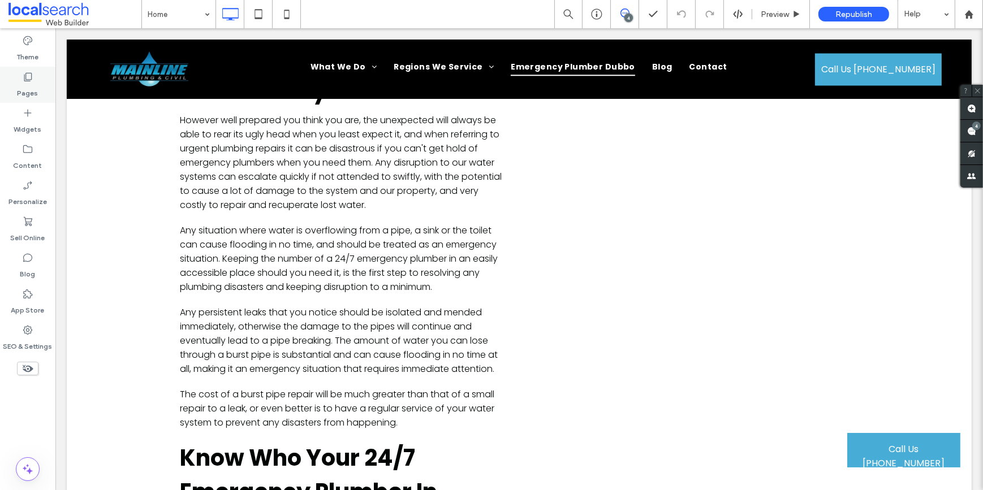
click at [35, 79] on div "Pages" at bounding box center [27, 85] width 55 height 36
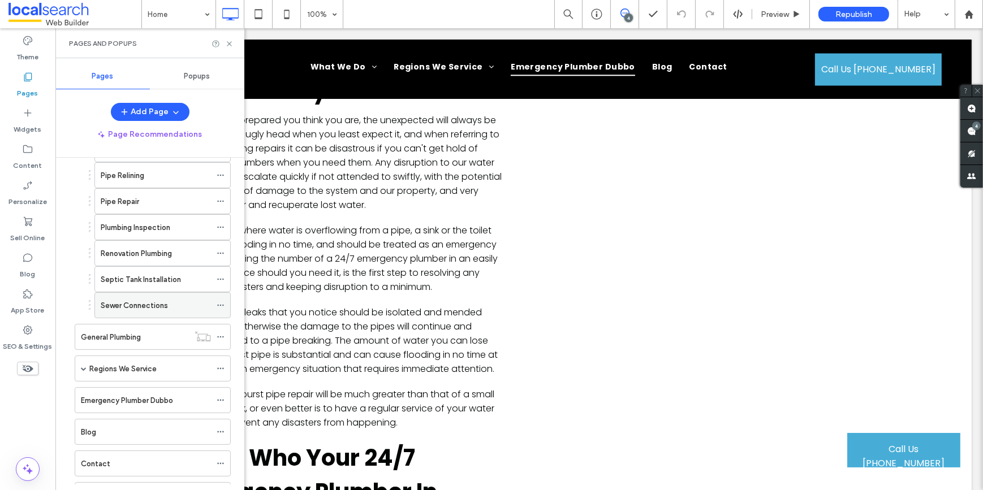
scroll to position [718, 0]
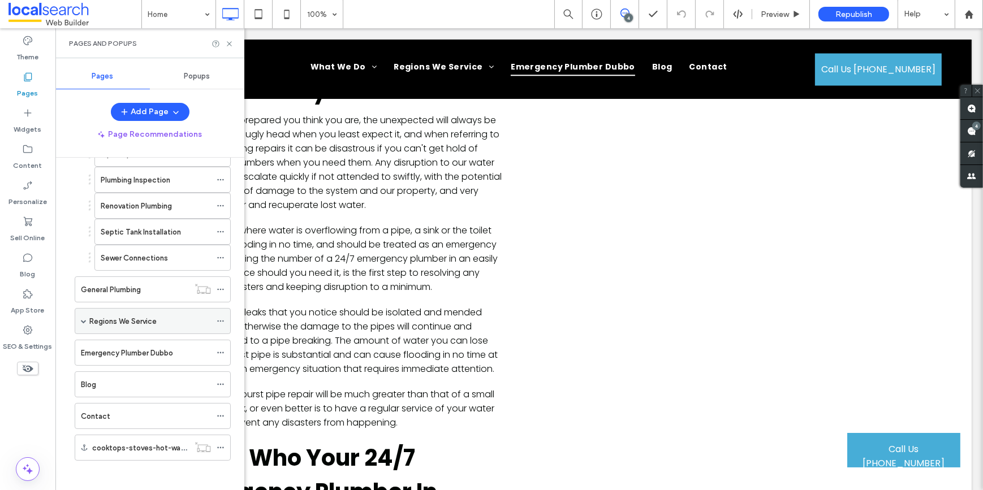
click at [81, 318] on span at bounding box center [84, 321] width 6 height 6
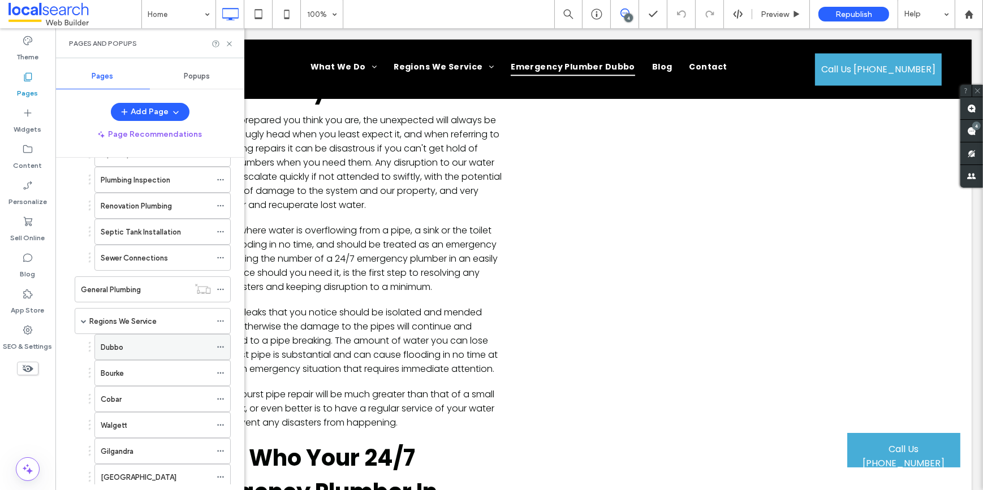
click at [121, 338] on label "Dubbo" at bounding box center [112, 348] width 23 height 20
click at [228, 42] on use at bounding box center [229, 43] width 5 height 5
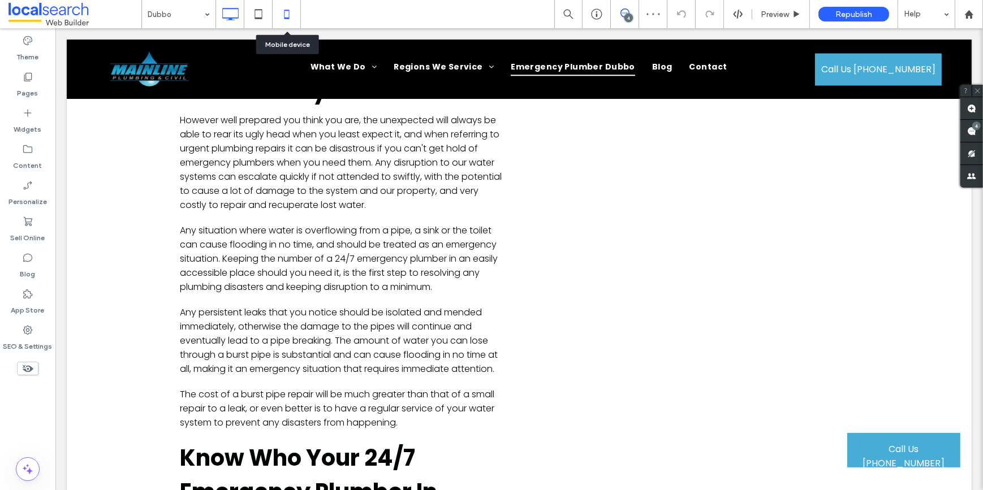
click at [289, 23] on icon at bounding box center [286, 14] width 23 height 23
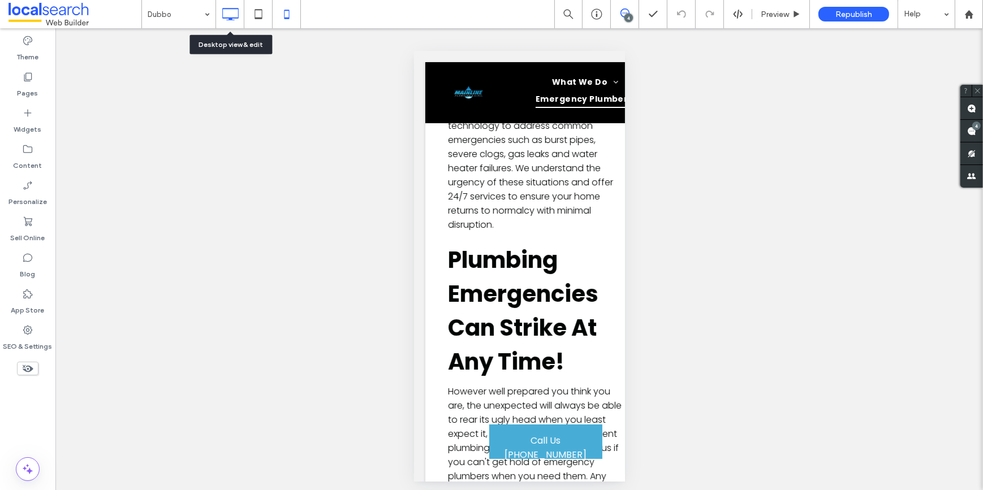
click at [226, 11] on icon at bounding box center [230, 14] width 23 height 23
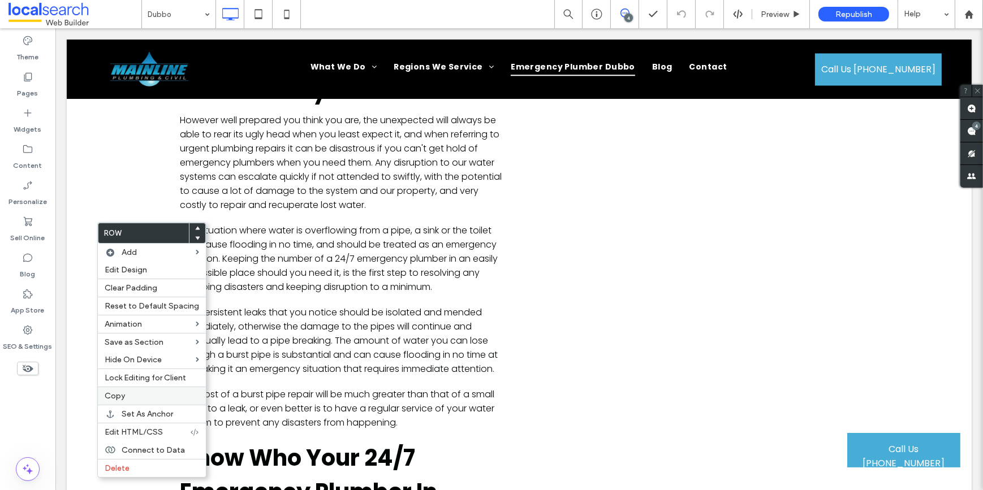
click at [112, 392] on span "Copy" at bounding box center [115, 396] width 20 height 10
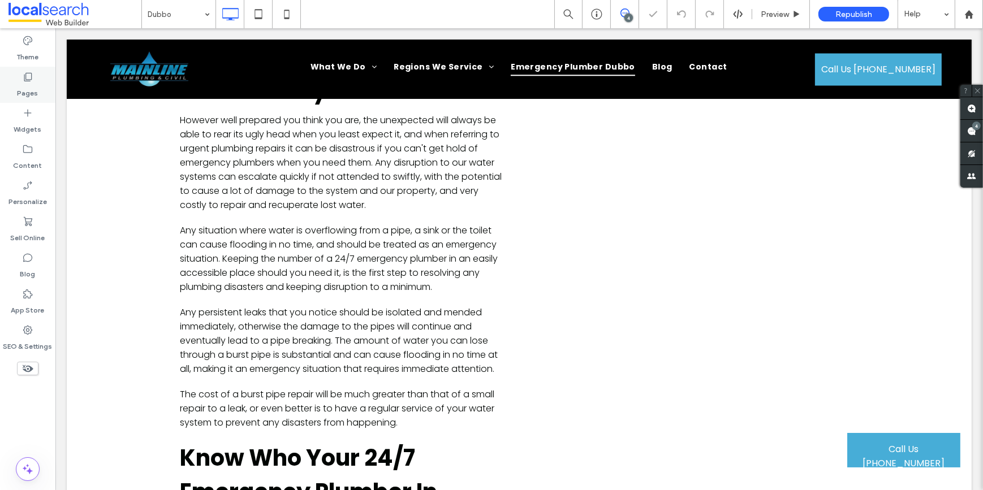
drag, startPoint x: 31, startPoint y: 75, endPoint x: 42, endPoint y: 87, distance: 16.8
click at [31, 74] on icon at bounding box center [27, 76] width 11 height 11
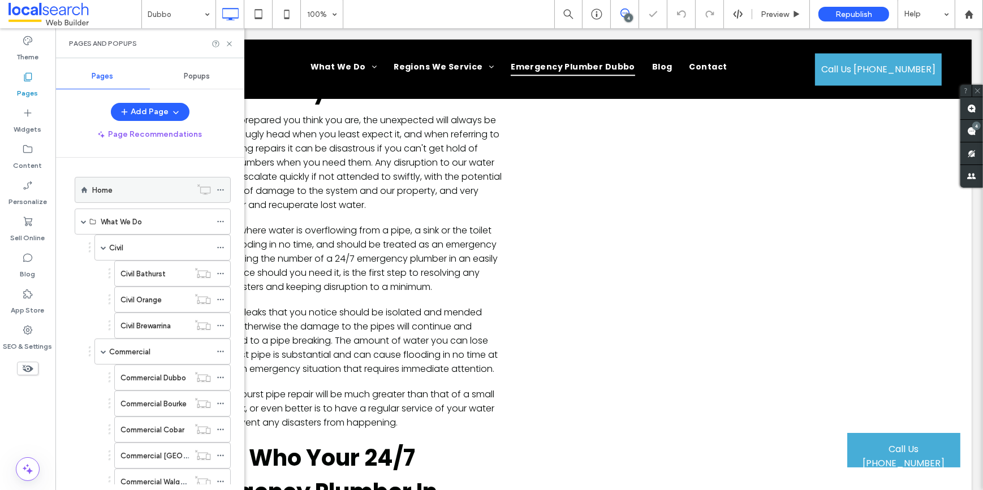
click at [91, 187] on div "Home" at bounding box center [153, 190] width 156 height 26
click at [101, 246] on span at bounding box center [104, 248] width 6 height 6
click at [101, 274] on span at bounding box center [104, 274] width 6 height 6
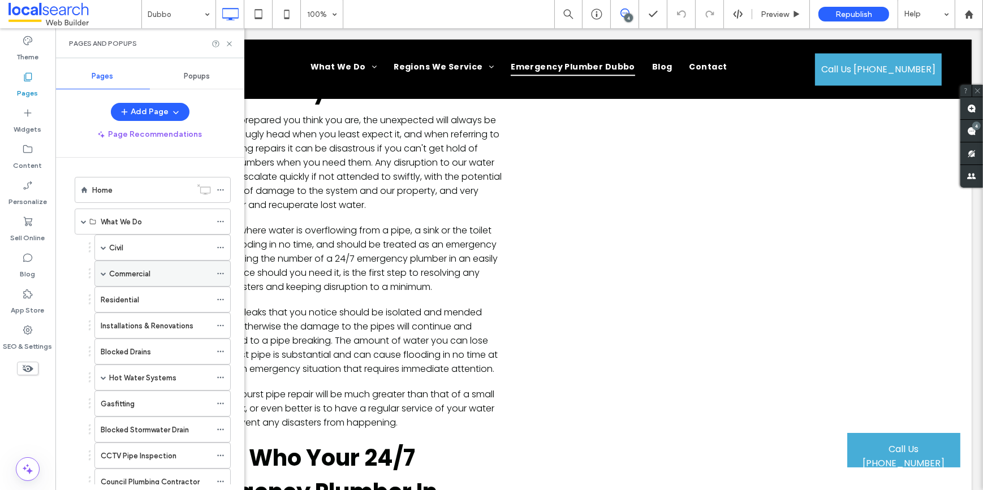
click at [101, 274] on span at bounding box center [104, 274] width 6 height 6
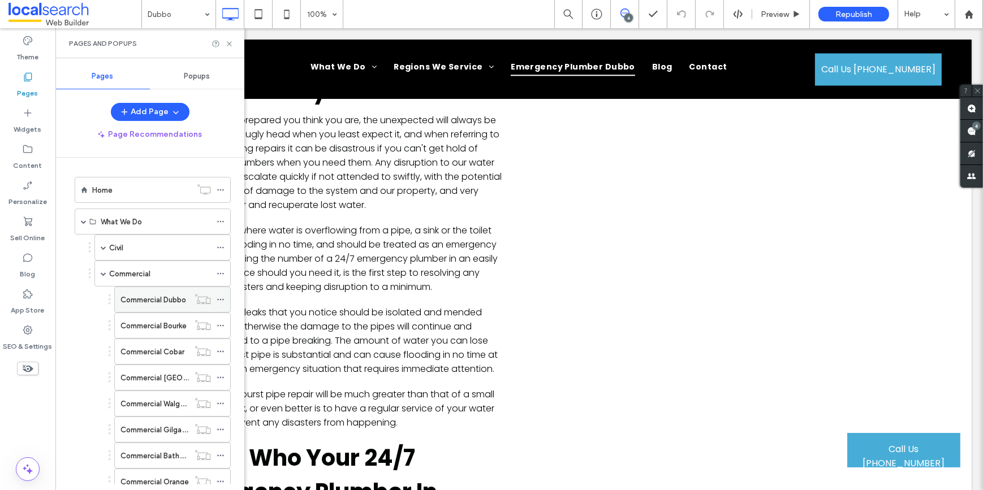
click at [159, 297] on label "Commercial Dubbo" at bounding box center [153, 300] width 66 height 20
click at [103, 247] on span at bounding box center [104, 248] width 6 height 6
click at [156, 273] on label "Civil Bathurst" at bounding box center [142, 274] width 45 height 20
click at [133, 294] on label "Civil Orange" at bounding box center [140, 300] width 41 height 20
click at [150, 322] on label "Civil Brewarrina" at bounding box center [145, 326] width 50 height 20
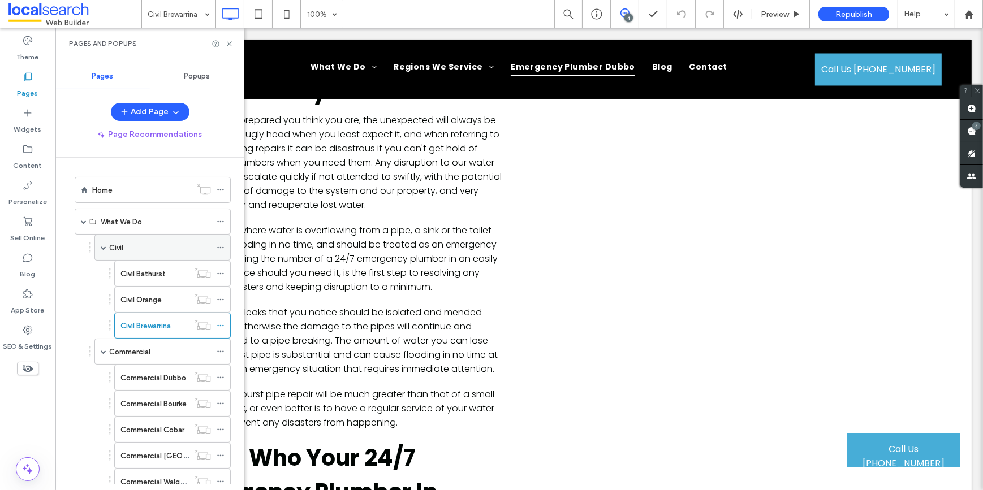
click at [101, 247] on span at bounding box center [104, 248] width 6 height 6
click at [141, 334] on div "Commercial Bourke" at bounding box center [154, 325] width 68 height 25
click at [185, 354] on div "Commercial Cobar" at bounding box center [154, 352] width 68 height 12
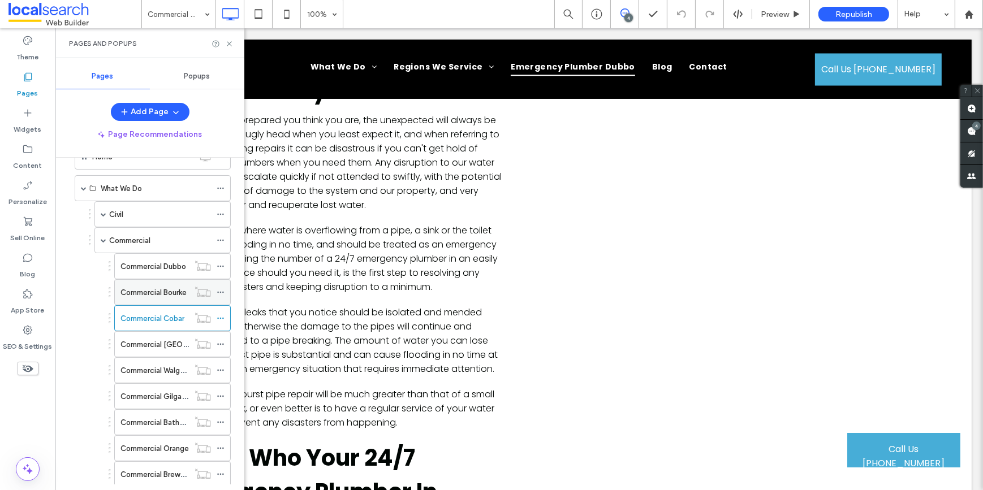
scroll to position [102, 0]
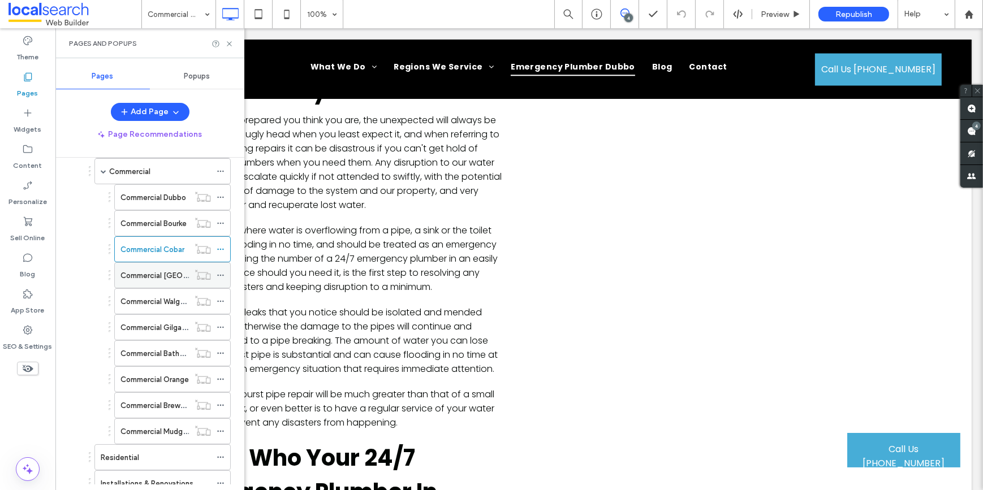
click at [142, 269] on label "Commercial [GEOGRAPHIC_DATA]" at bounding box center [179, 276] width 119 height 20
click at [149, 297] on label "Commercial Walgett" at bounding box center [154, 302] width 69 height 20
click at [116, 330] on div "Commercial Gilgandra" at bounding box center [172, 327] width 116 height 26
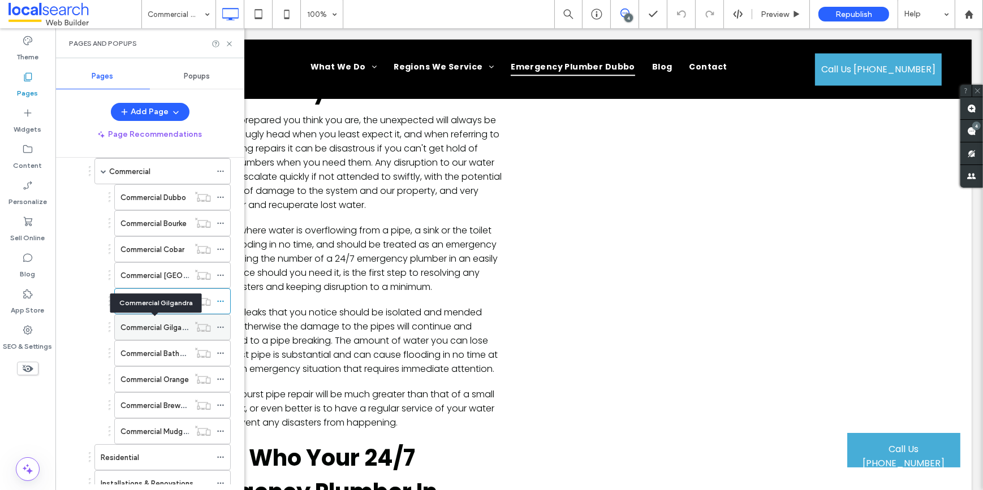
click at [138, 325] on label "Commercial Gilgandra" at bounding box center [158, 328] width 76 height 20
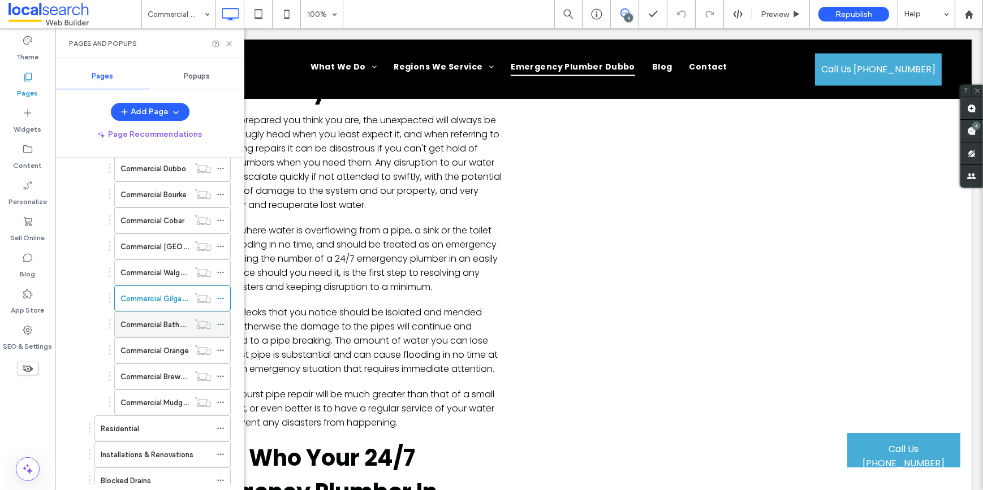
scroll to position [154, 0]
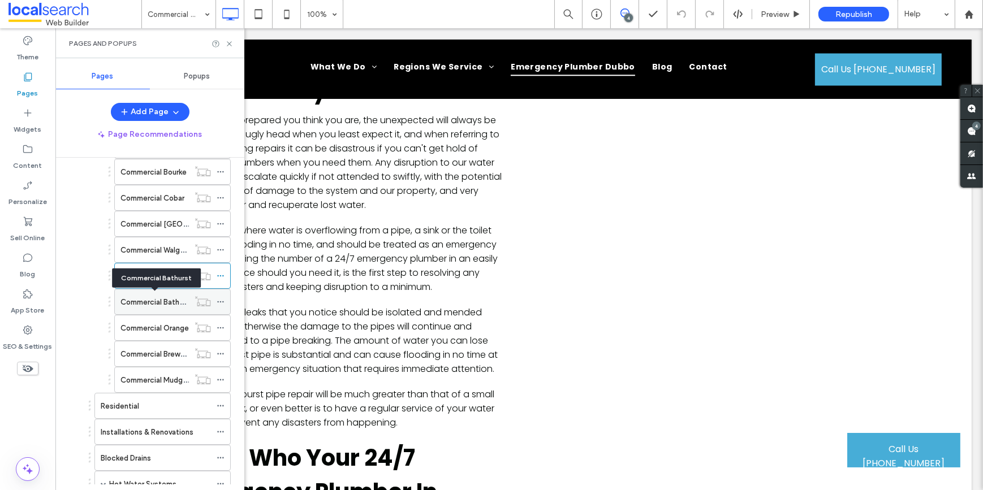
click at [165, 305] on label "Commercial Bathurst" at bounding box center [156, 302] width 72 height 20
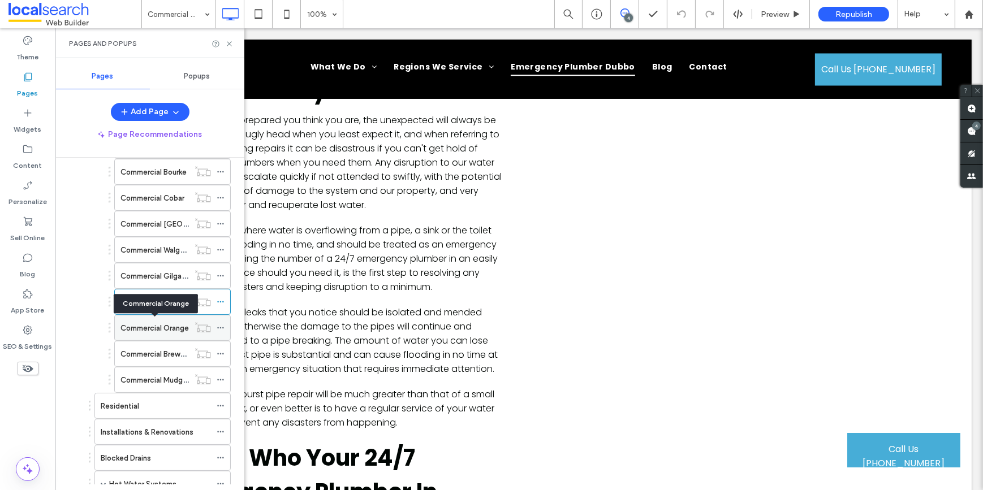
click at [153, 321] on label "Commercial Orange" at bounding box center [154, 328] width 68 height 20
click at [154, 345] on div "Commercial Brewarrina" at bounding box center [154, 353] width 68 height 25
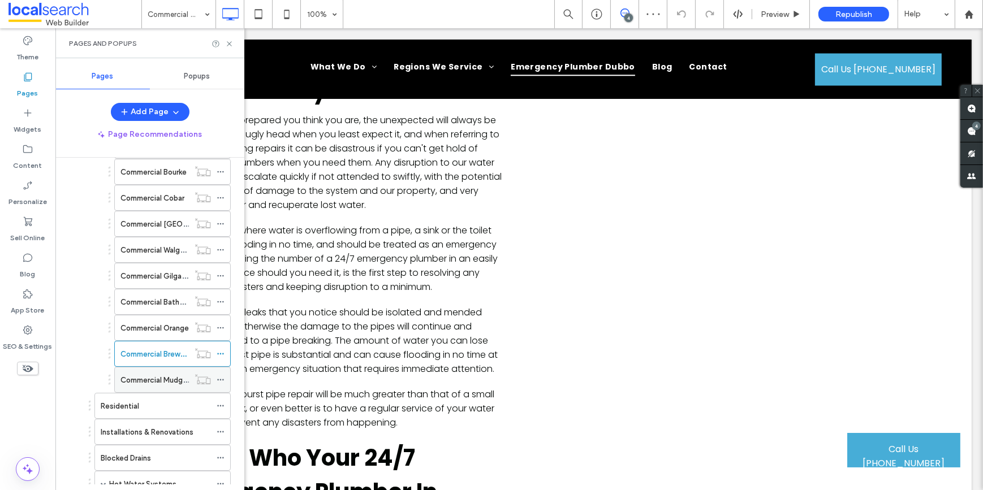
click at [153, 375] on label "Commercial Mudgee" at bounding box center [155, 380] width 71 height 20
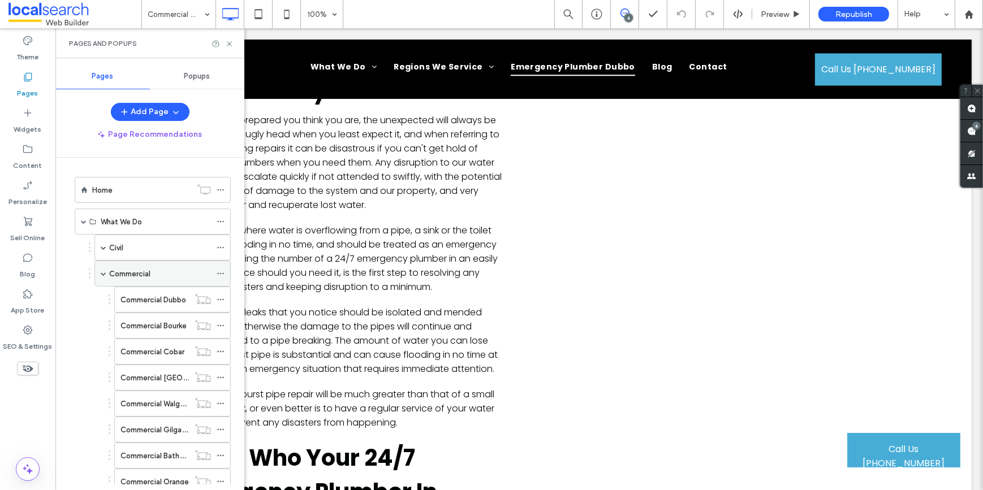
click at [103, 271] on span at bounding box center [104, 274] width 6 height 6
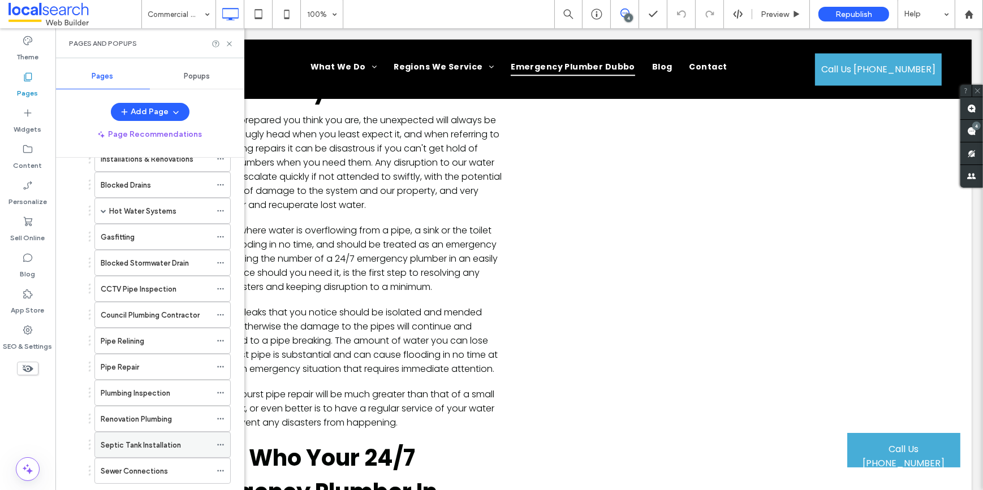
scroll to position [102, 0]
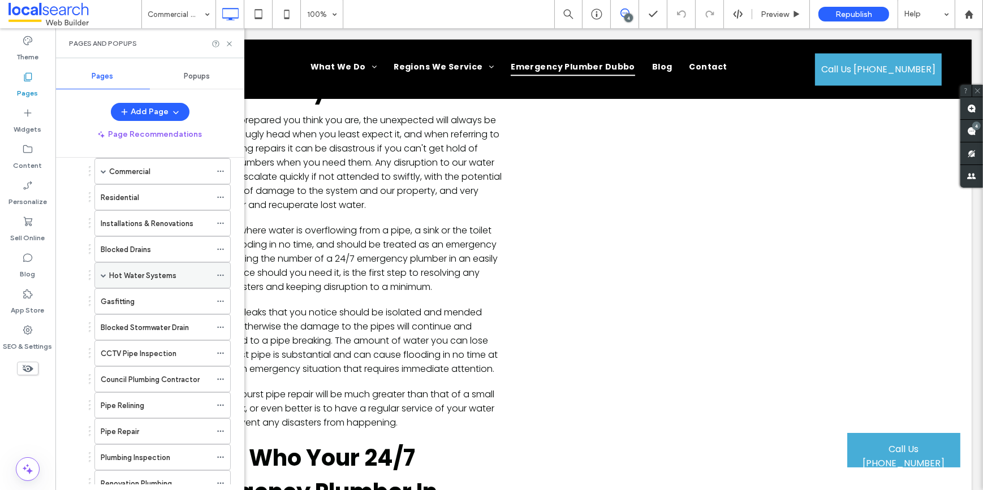
click at [103, 273] on span at bounding box center [104, 276] width 6 height 6
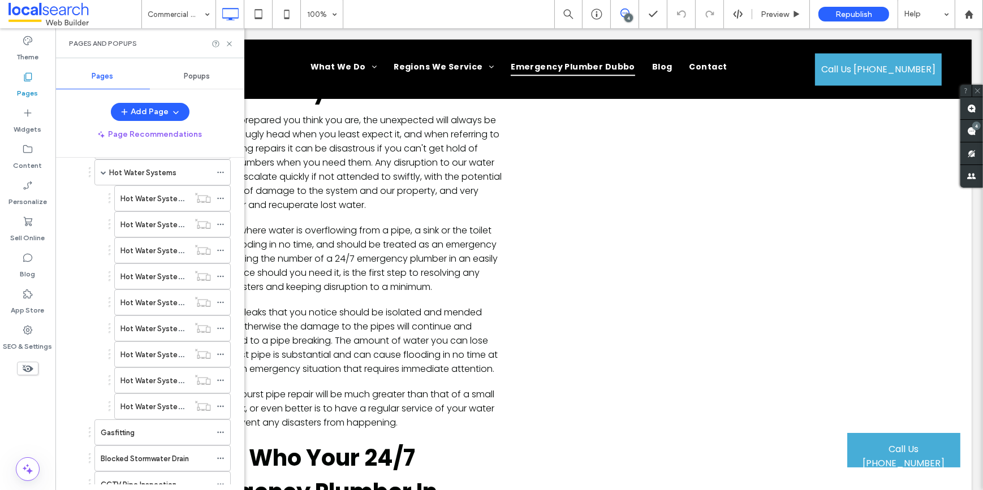
scroll to position [154, 0]
click at [103, 222] on span at bounding box center [104, 224] width 6 height 6
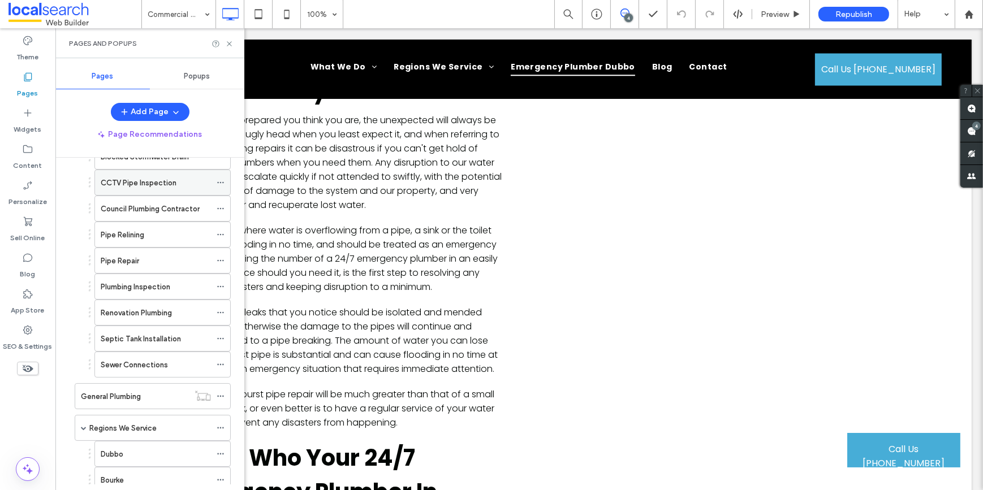
scroll to position [308, 0]
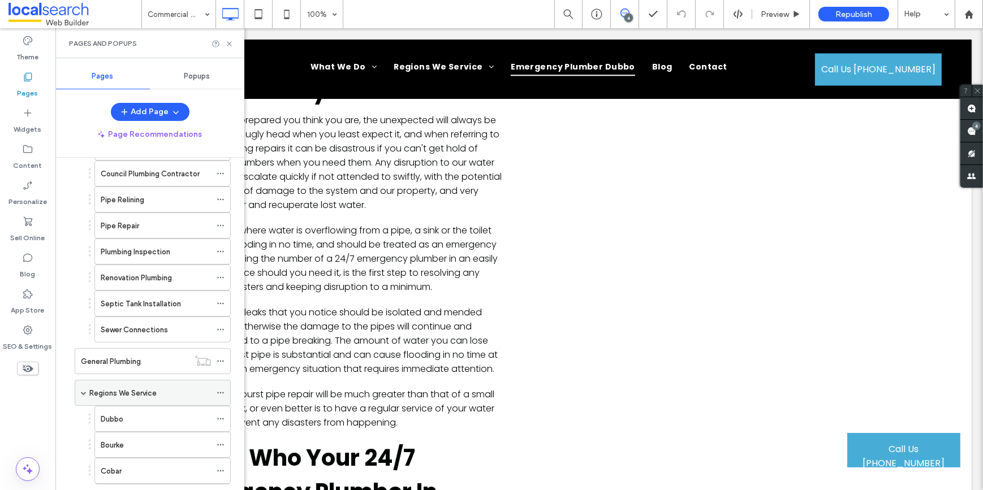
click at [84, 390] on span at bounding box center [84, 393] width 6 height 6
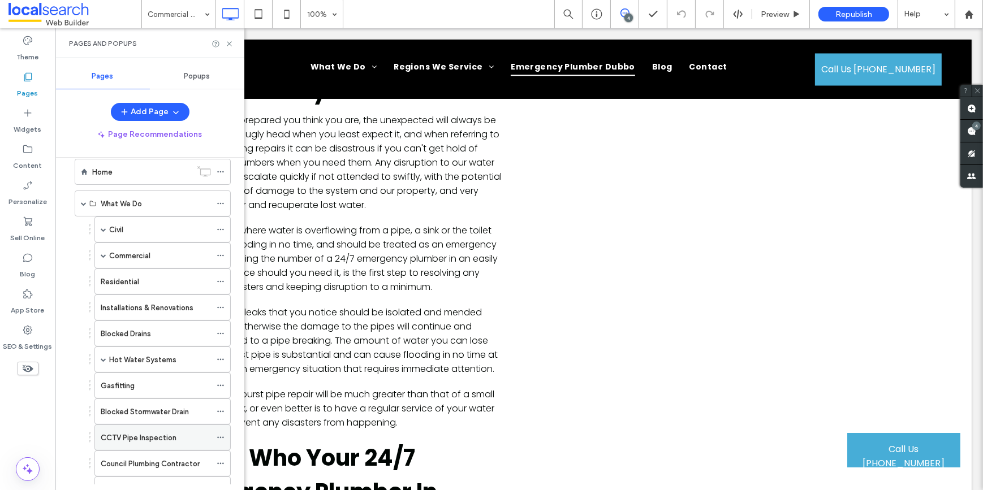
scroll to position [0, 0]
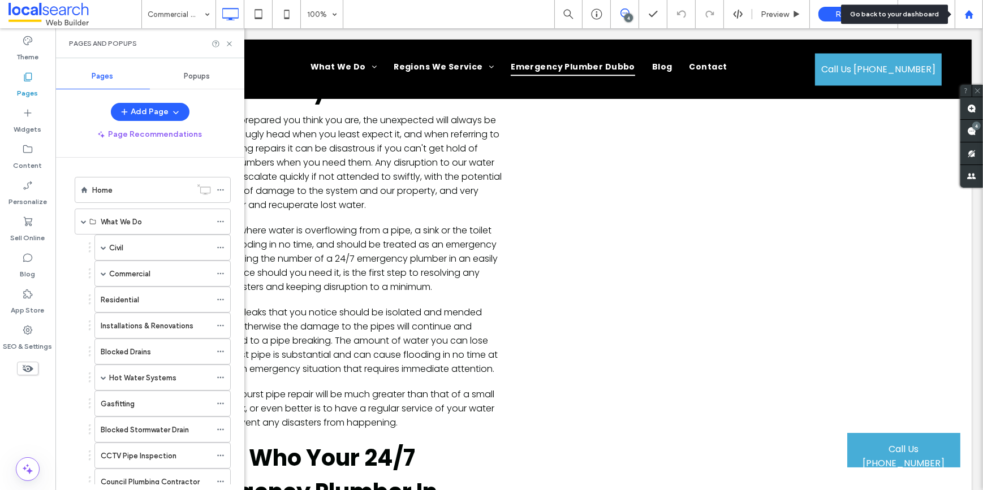
click at [961, 18] on div at bounding box center [968, 15] width 27 height 10
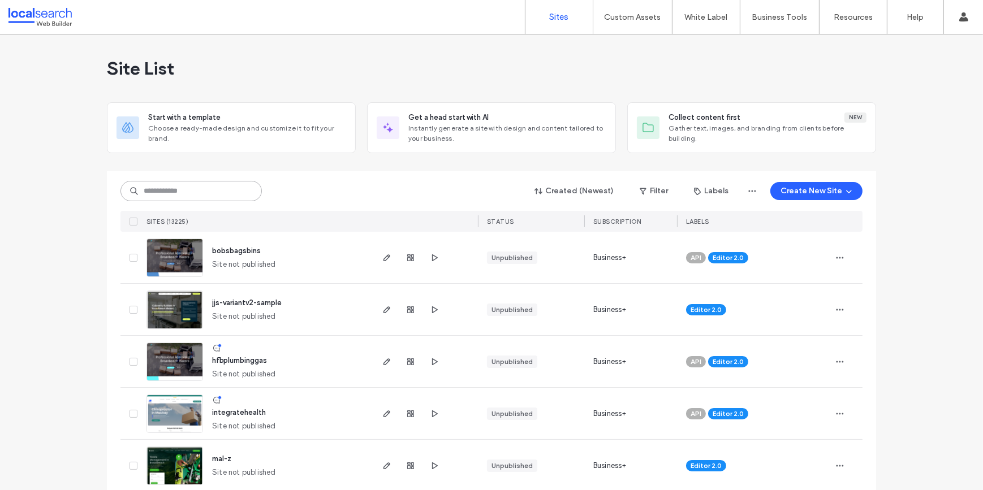
click at [196, 195] on input at bounding box center [190, 191] width 141 height 20
paste input "**********"
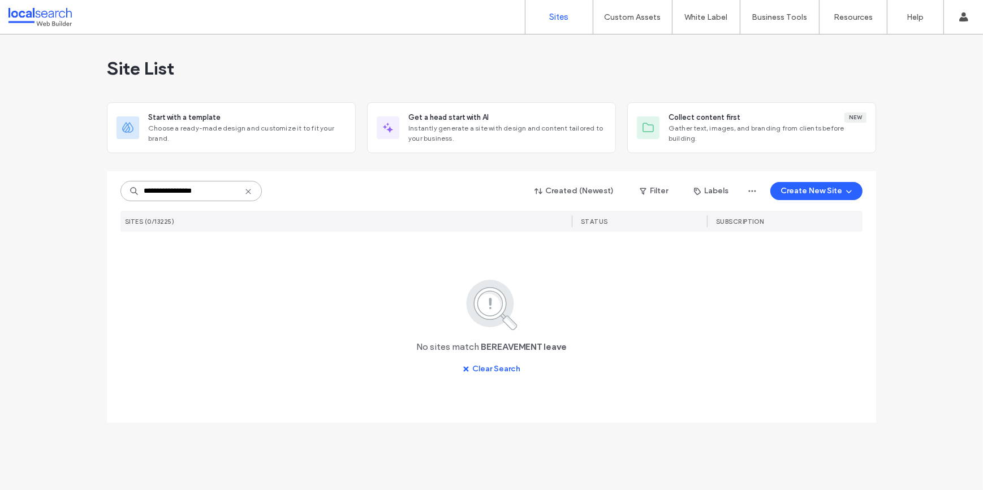
type input "**********"
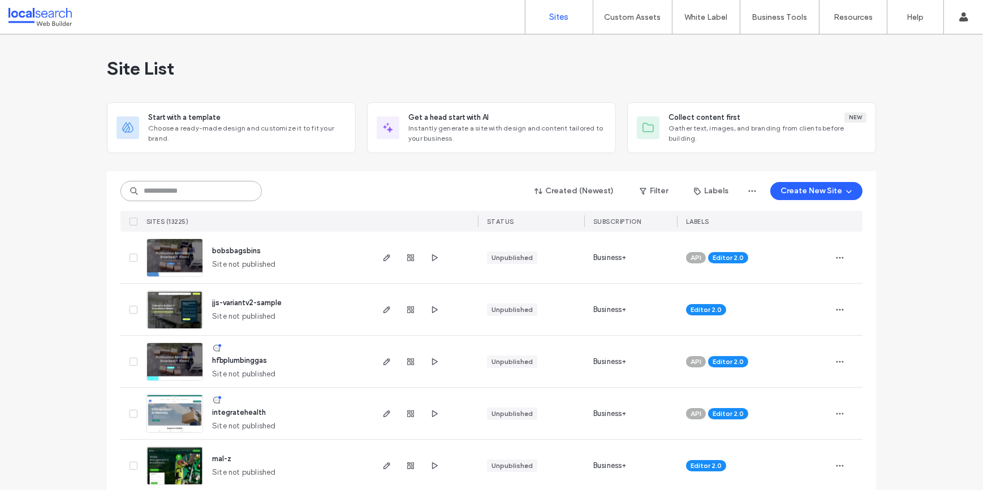
click at [172, 183] on input at bounding box center [190, 191] width 141 height 20
paste input "**********"
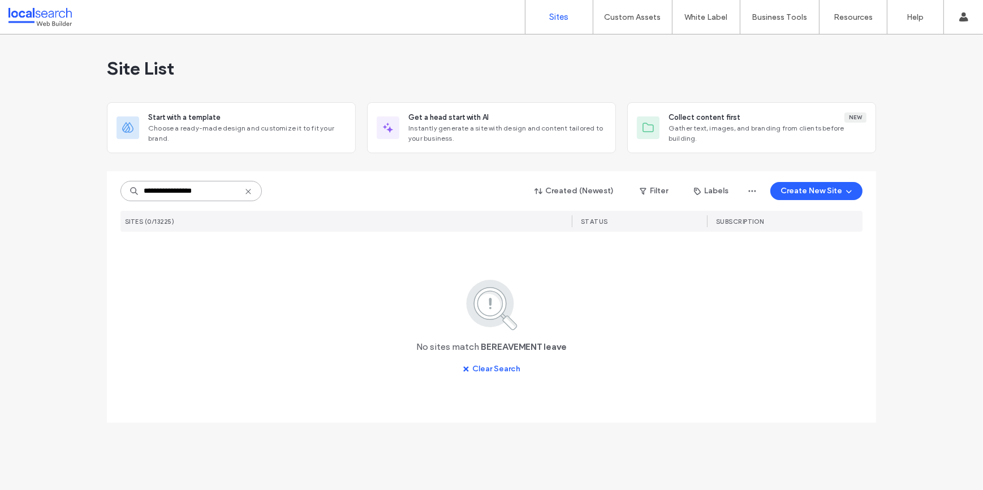
type input "**********"
click at [246, 194] on icon at bounding box center [248, 191] width 9 height 9
